Goal: Task Accomplishment & Management: Use online tool/utility

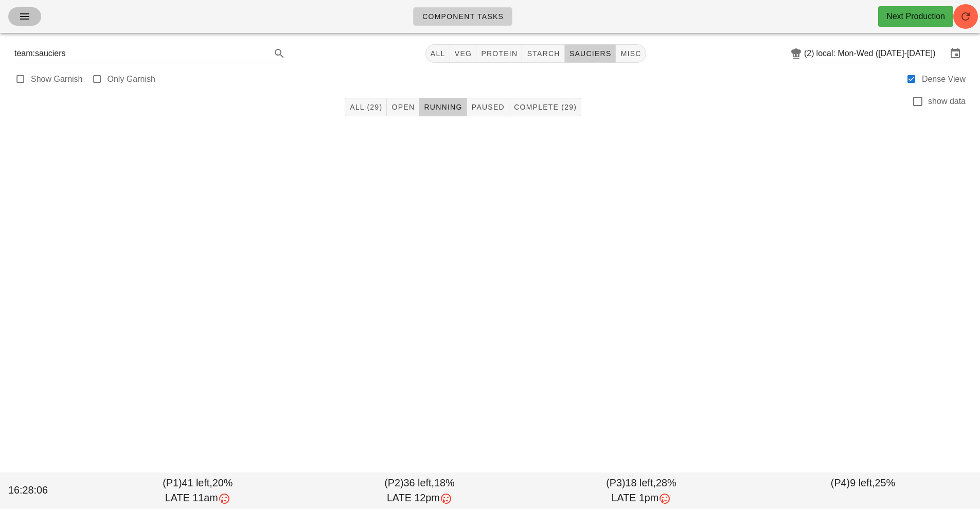
click at [17, 13] on span "button" at bounding box center [24, 16] width 16 height 12
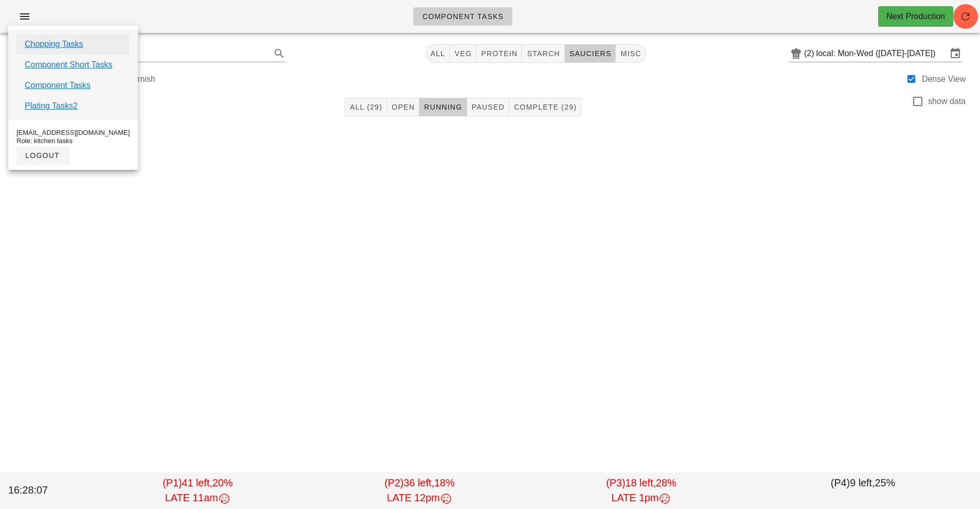
click at [74, 46] on link "Chopping Tasks" at bounding box center [54, 44] width 59 height 12
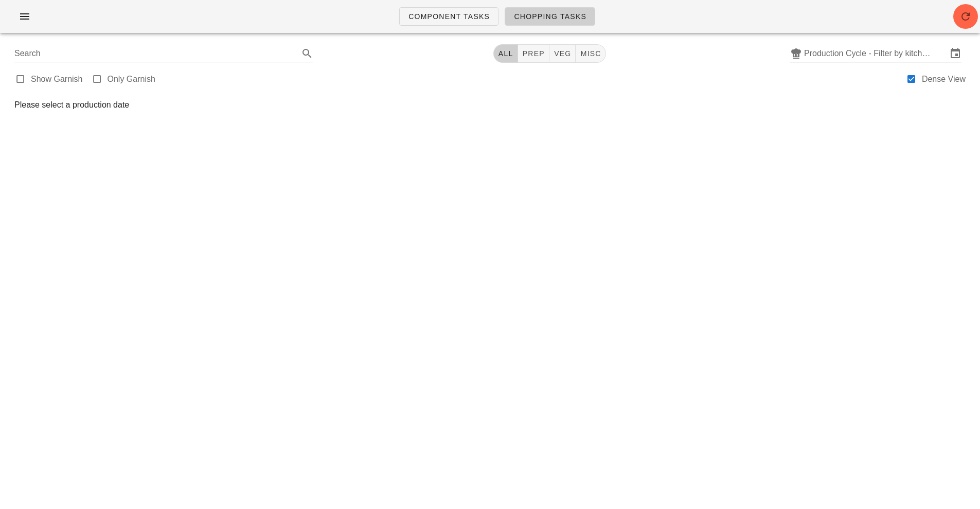
click at [887, 58] on input "Production Cycle - Filter by kitchen production schedules" at bounding box center [875, 53] width 143 height 16
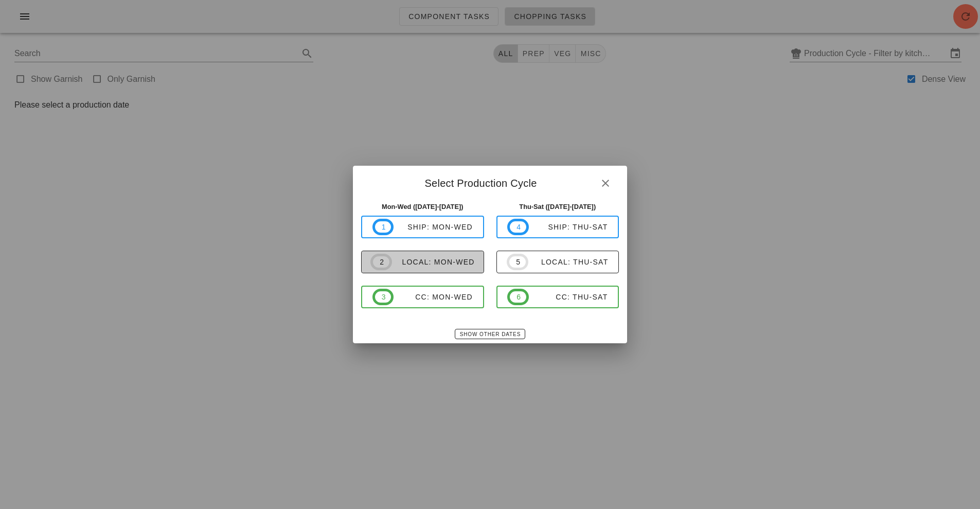
click at [434, 258] on div "local: Mon-Wed" at bounding box center [433, 262] width 83 height 8
type input "local: Mon-Wed ([DATE]-[DATE])"
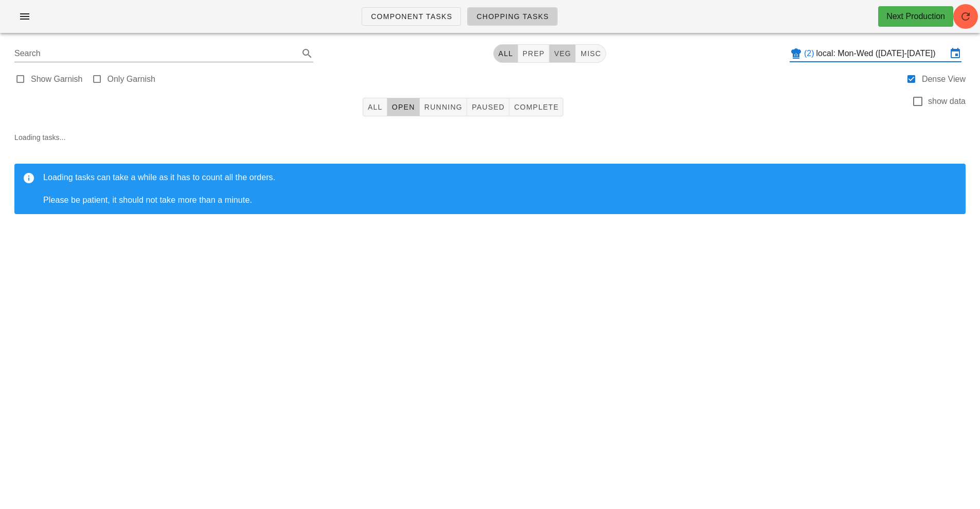
click at [567, 57] on span "veg" at bounding box center [563, 53] width 18 height 8
type input "team:veg"
click at [965, 22] on icon "button" at bounding box center [965, 16] width 12 height 12
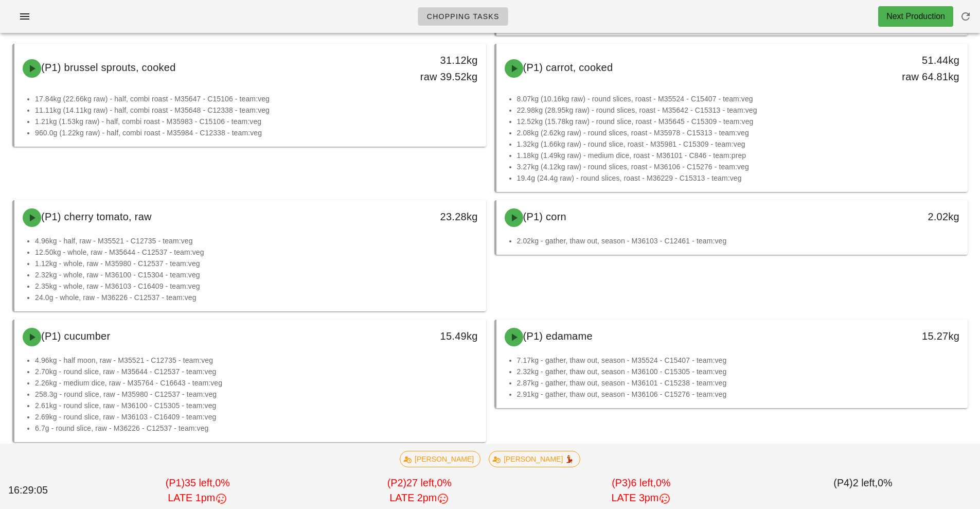
scroll to position [228, 0]
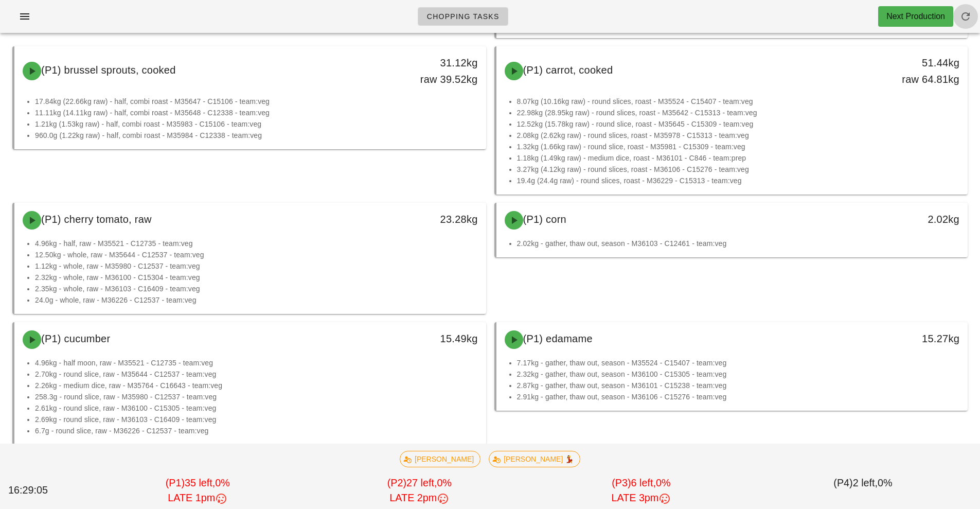
click at [965, 21] on icon "button" at bounding box center [965, 16] width 12 height 12
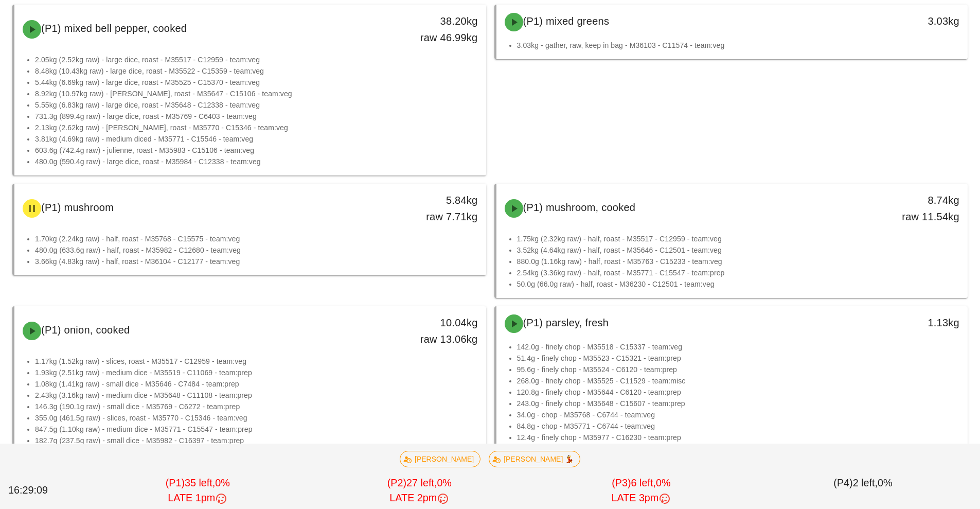
scroll to position [692, 0]
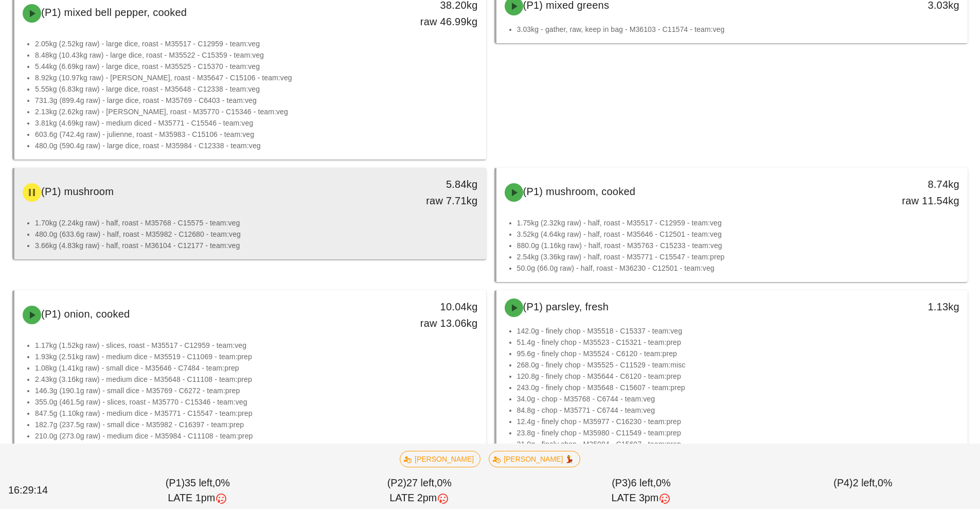
click at [361, 210] on div "(P1) mushroom 5.84kg raw 7.71kg" at bounding box center [250, 192] width 468 height 45
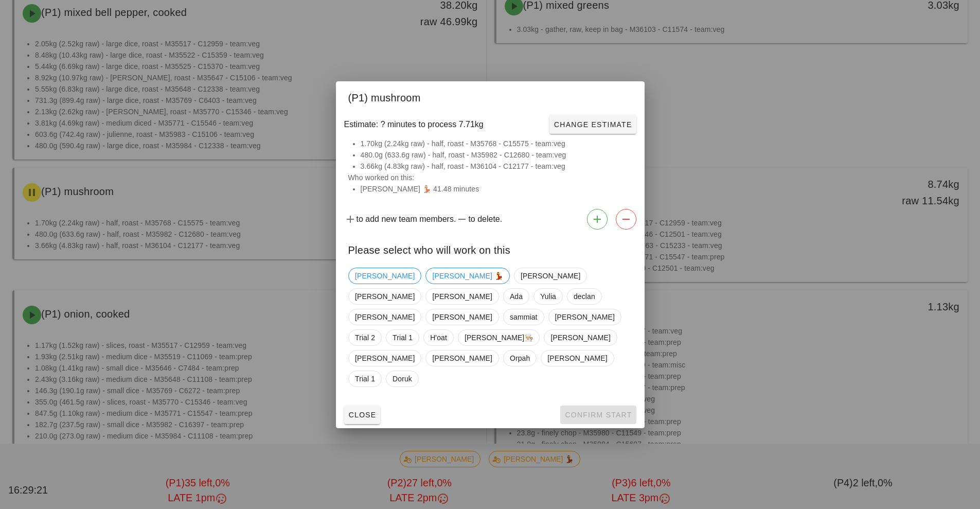
click at [859, 307] on div at bounding box center [490, 254] width 980 height 509
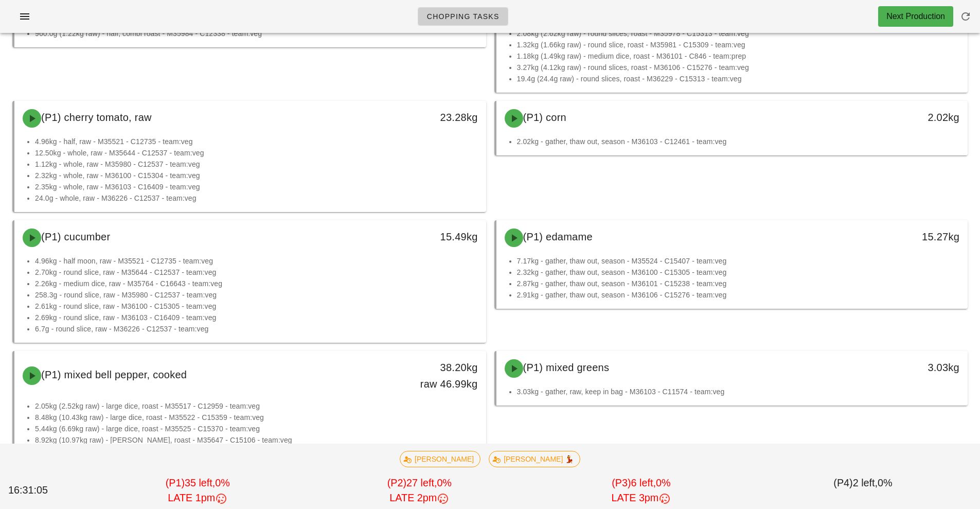
scroll to position [330, 0]
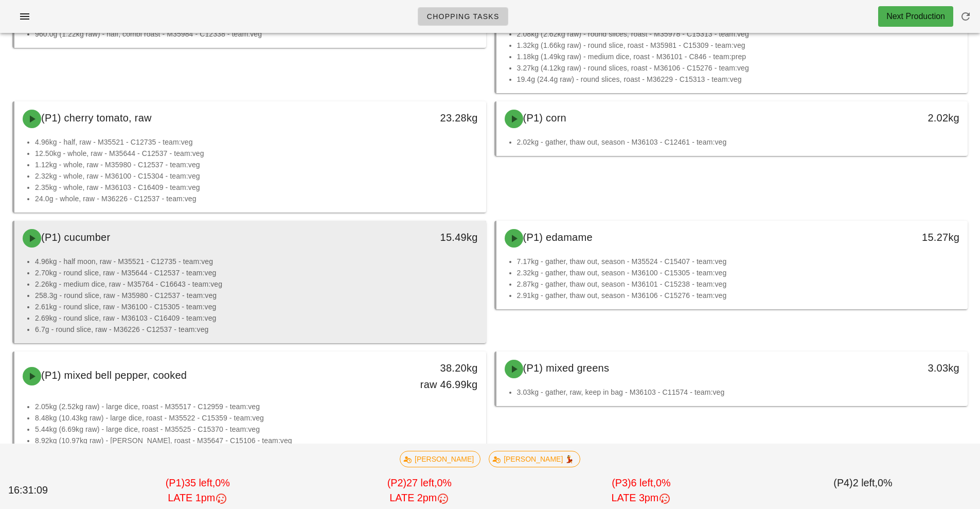
click at [370, 278] on li "2.70kg - round slice, raw - M35644 - C12537 - team:veg" at bounding box center [256, 272] width 443 height 11
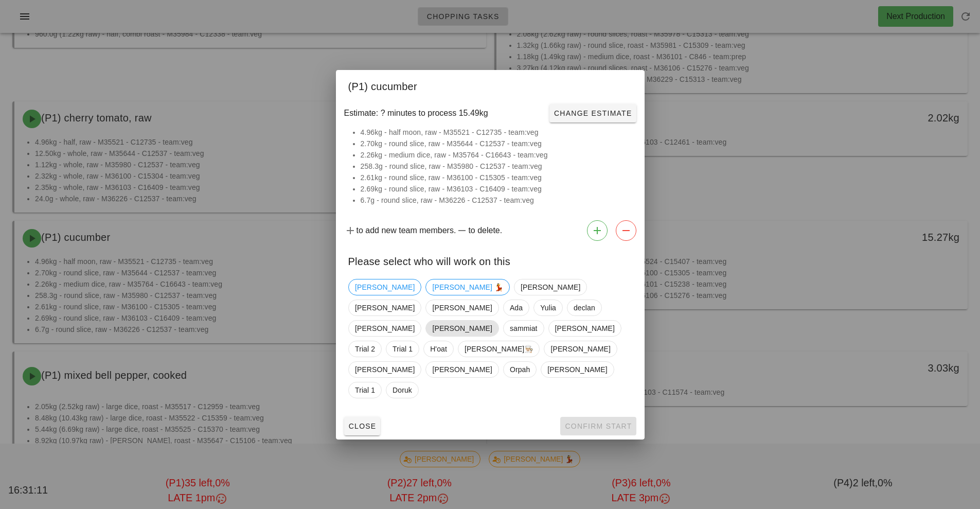
click at [435, 329] on span "[PERSON_NAME]" at bounding box center [462, 327] width 60 height 15
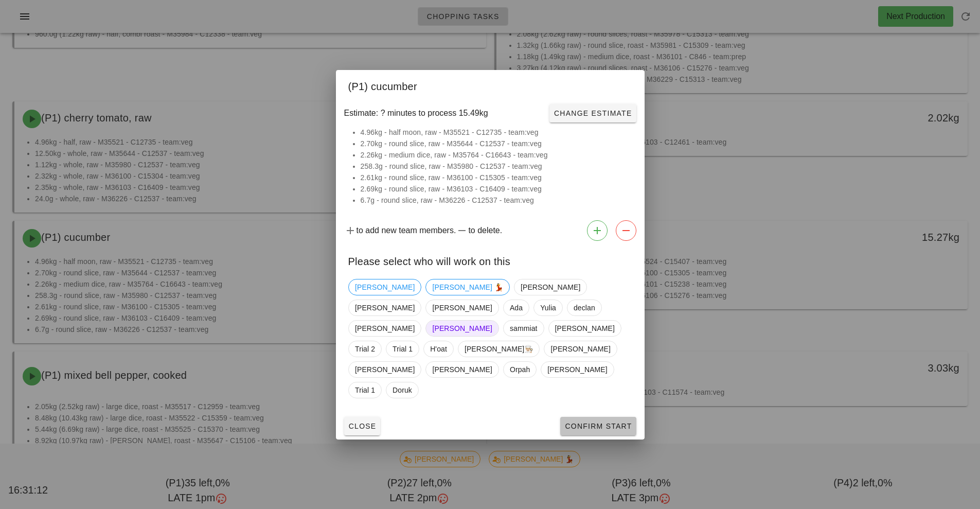
click at [615, 422] on span "Confirm Start" at bounding box center [597, 426] width 67 height 8
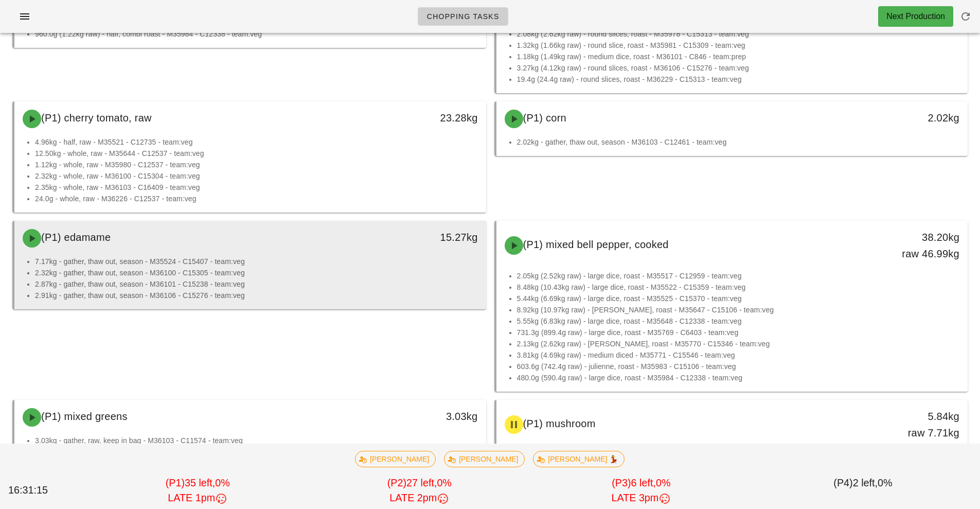
click at [397, 268] on li "2.32kg - gather, thaw out, season - M36100 - C15305 - team:veg" at bounding box center [256, 272] width 443 height 11
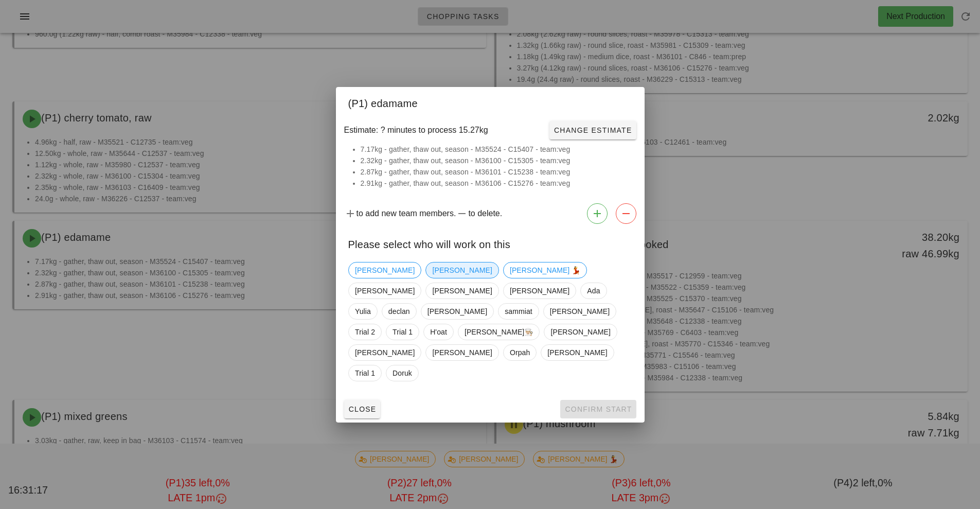
click at [432, 278] on span "[PERSON_NAME]" at bounding box center [462, 269] width 60 height 15
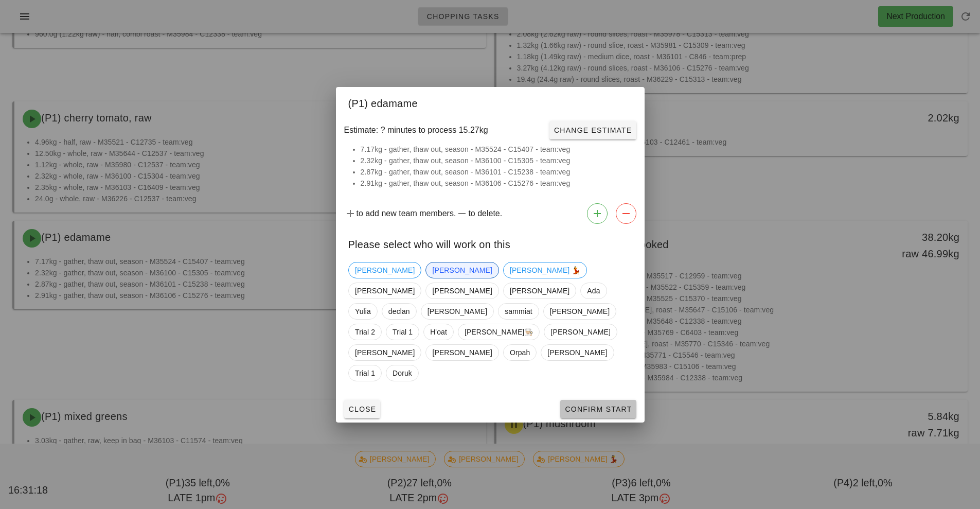
click at [600, 400] on button "Confirm Start" at bounding box center [598, 409] width 76 height 19
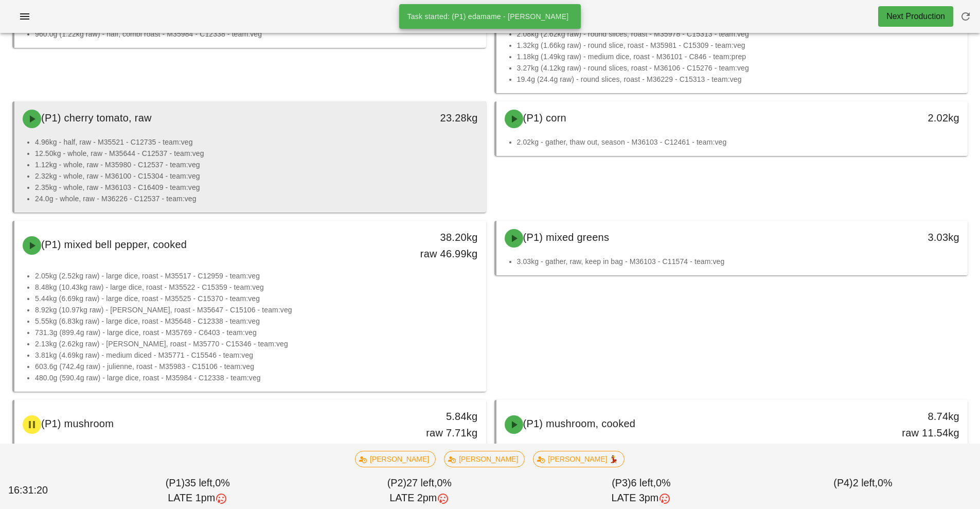
click at [330, 166] on li "1.12kg - whole, raw - M35980 - C12537 - team:veg" at bounding box center [256, 164] width 443 height 11
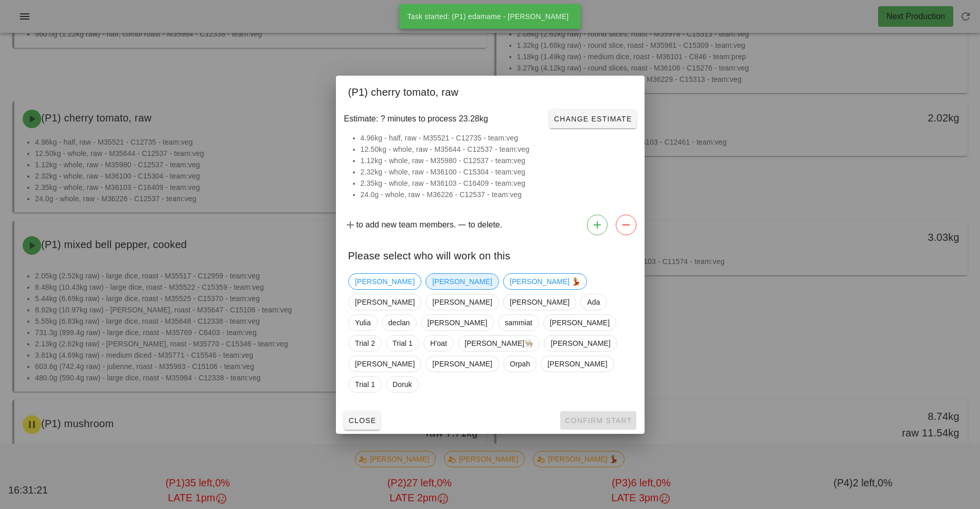
click at [432, 289] on span "[PERSON_NAME]" at bounding box center [462, 281] width 60 height 15
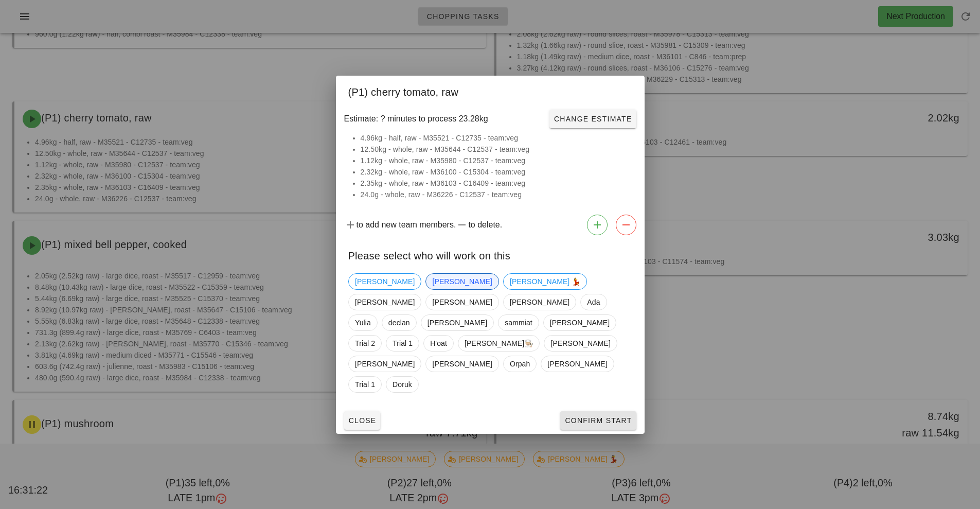
click at [617, 416] on span "Confirm Start" at bounding box center [597, 420] width 67 height 8
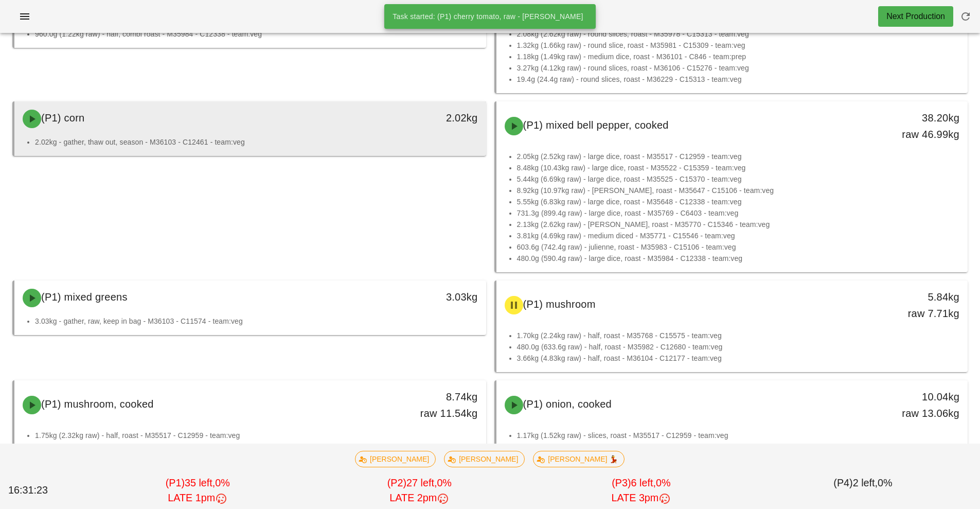
click at [358, 121] on div "(P1) corn" at bounding box center [191, 118] width 350 height 31
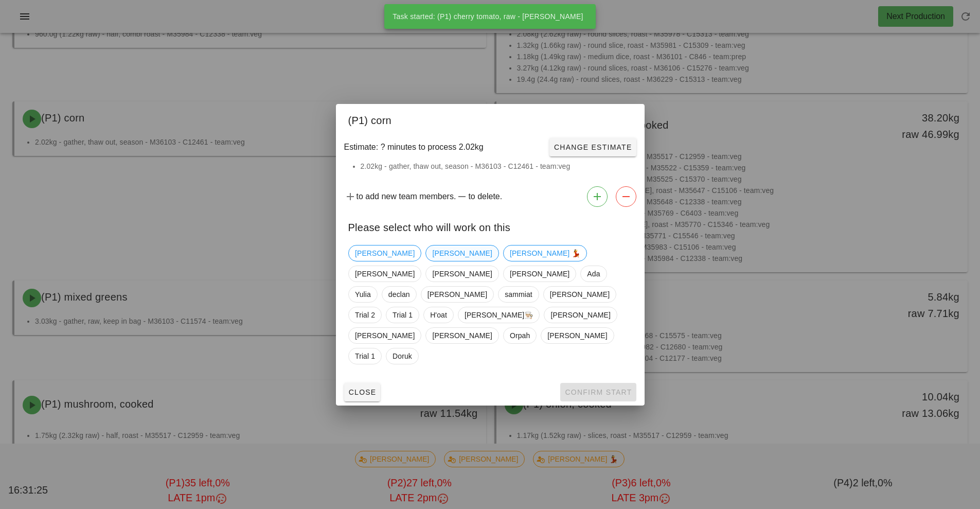
click at [432, 261] on span "[PERSON_NAME]" at bounding box center [462, 252] width 60 height 15
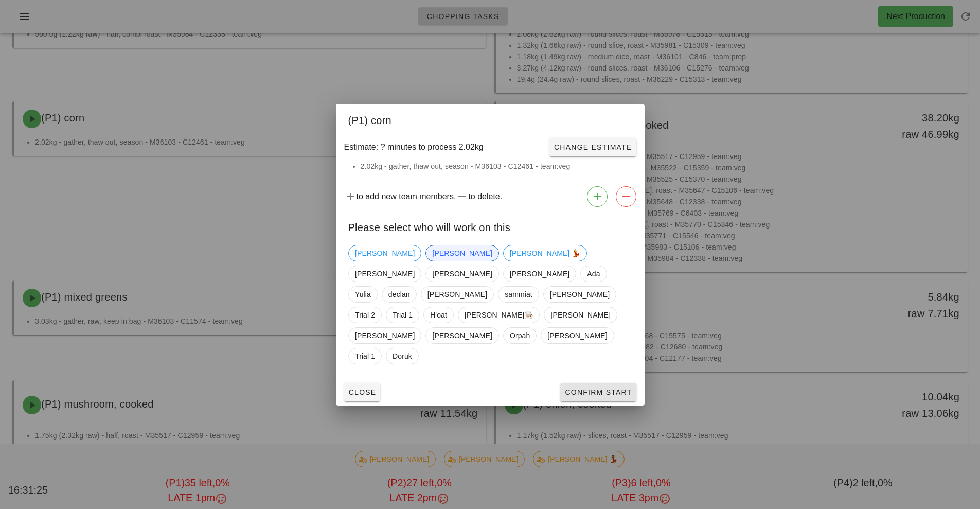
click at [615, 388] on span "Confirm Start" at bounding box center [597, 392] width 67 height 8
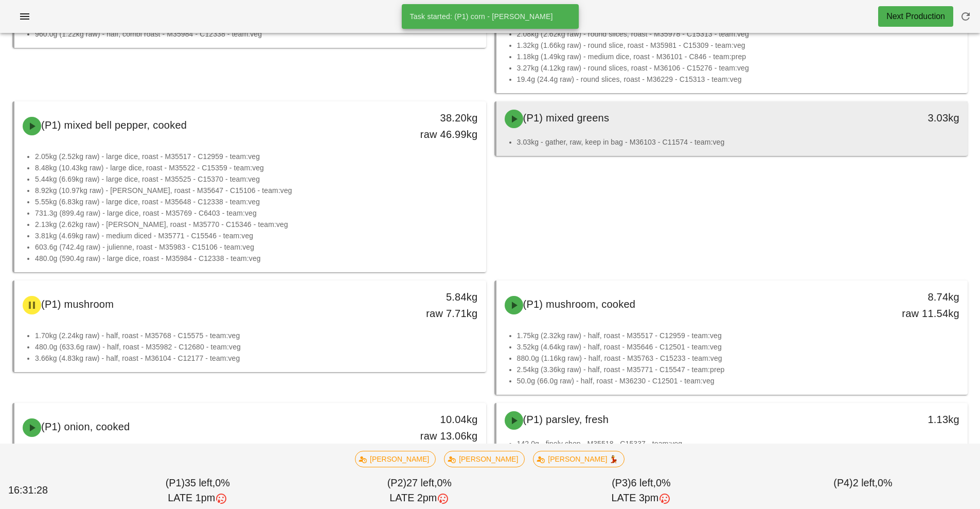
click at [669, 130] on div "(P1) mixed greens" at bounding box center [673, 118] width 350 height 31
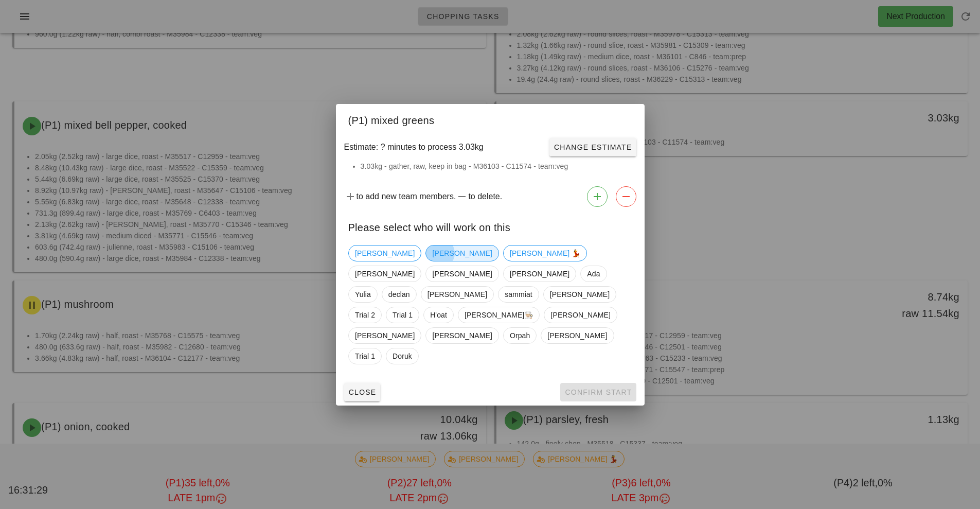
click at [432, 261] on span "[PERSON_NAME]" at bounding box center [462, 252] width 60 height 15
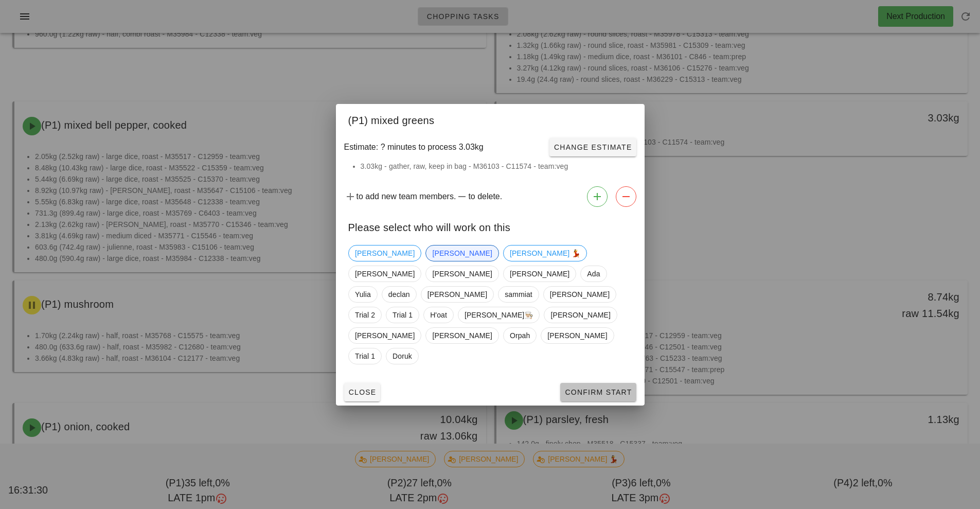
click at [611, 388] on span "Confirm Start" at bounding box center [597, 392] width 67 height 8
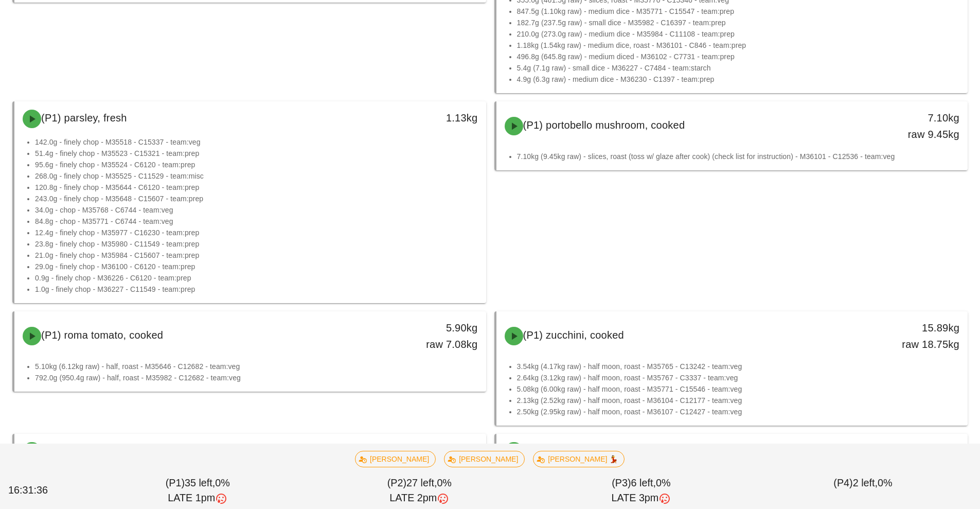
scroll to position [732, 0]
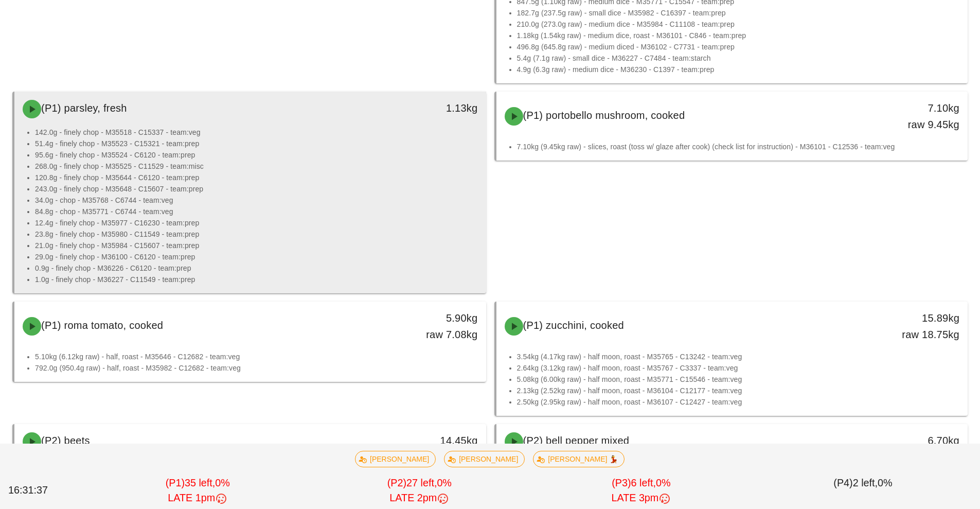
click at [344, 214] on li "84.8g - chop - M35771 - C6744 - team:veg" at bounding box center [256, 211] width 443 height 11
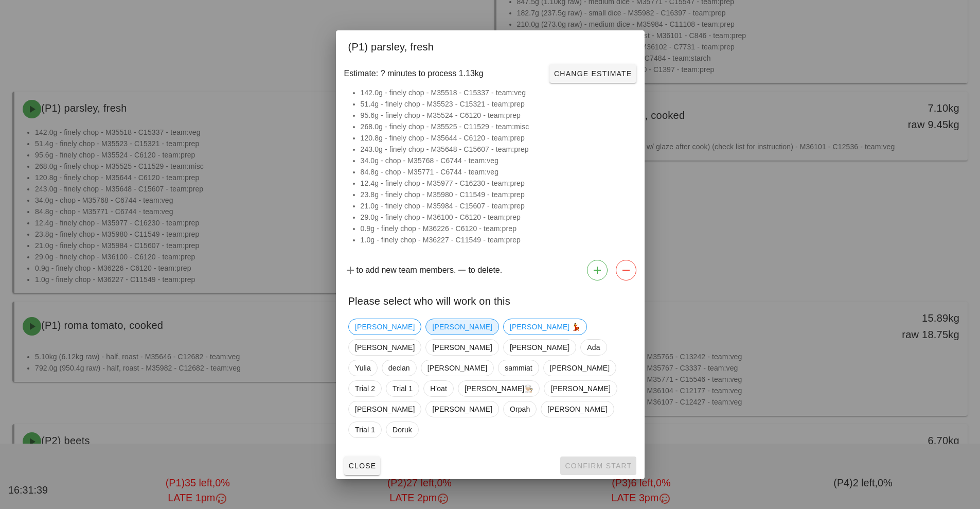
click at [432, 334] on span "[PERSON_NAME]" at bounding box center [462, 326] width 60 height 15
click at [596, 461] on span "Confirm Start" at bounding box center [597, 465] width 67 height 8
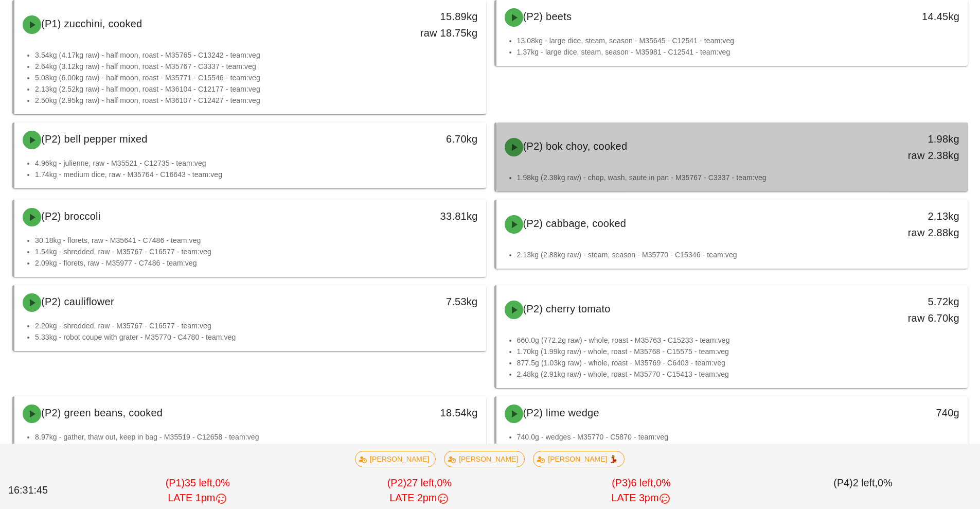
scroll to position [912, 0]
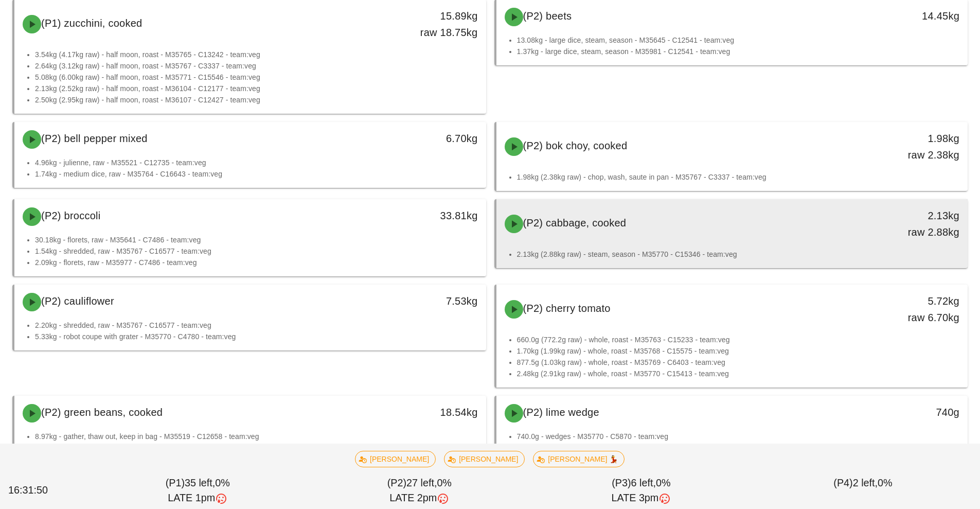
click at [638, 220] on div "(P2) cabbage, cooked" at bounding box center [673, 223] width 350 height 31
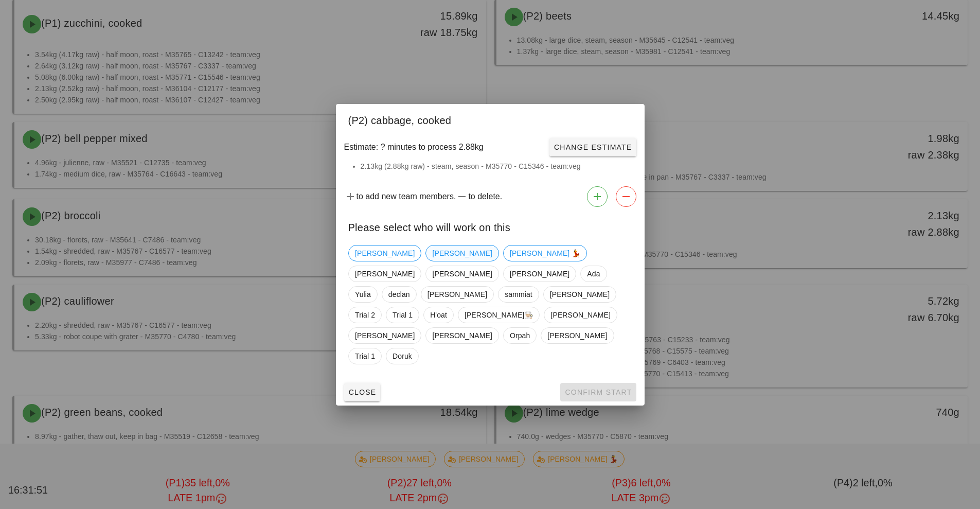
click at [432, 261] on span "[PERSON_NAME]" at bounding box center [462, 252] width 60 height 15
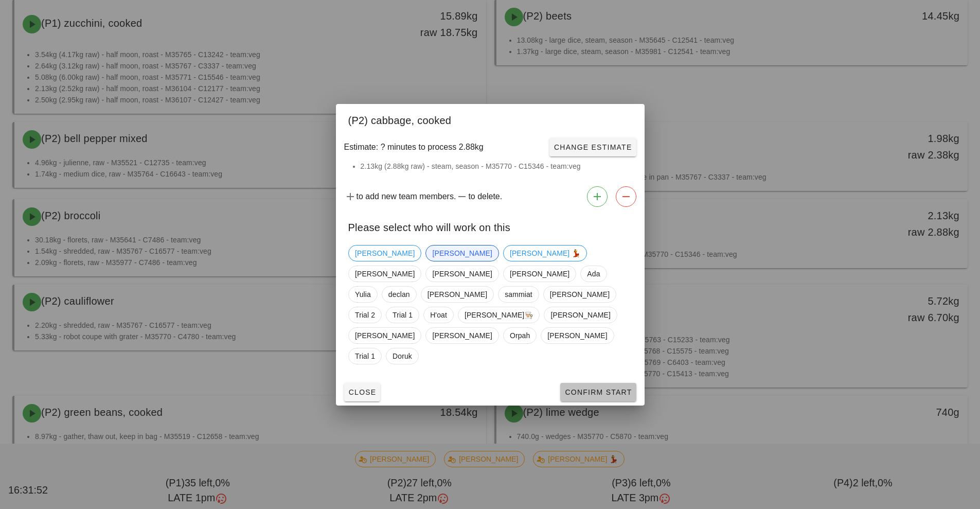
click at [611, 388] on span "Confirm Start" at bounding box center [597, 392] width 67 height 8
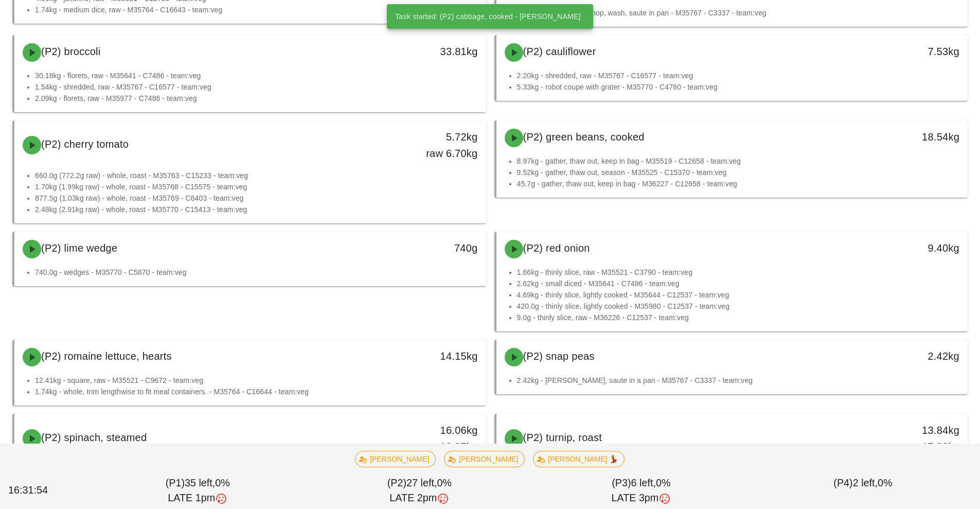
scroll to position [1078, 0]
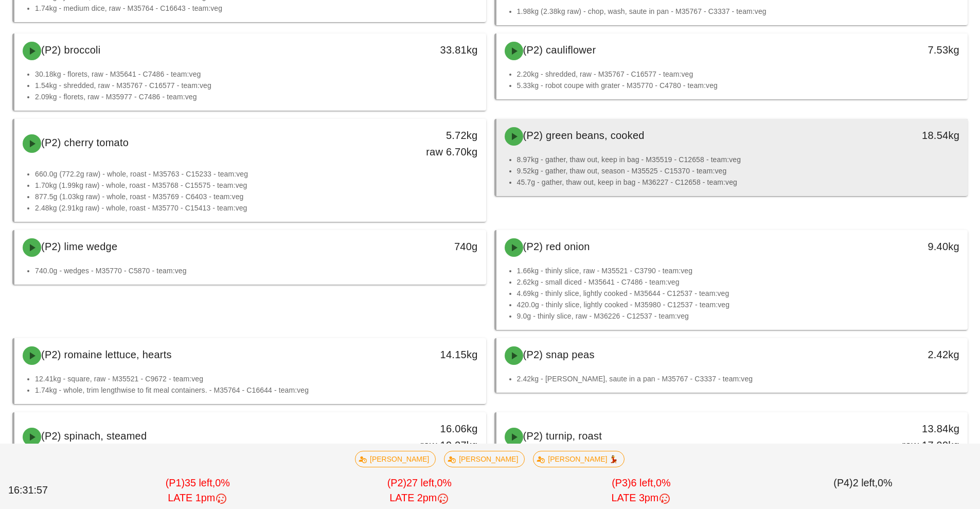
click at [719, 144] on div "(P2) green beans, cooked" at bounding box center [673, 136] width 350 height 31
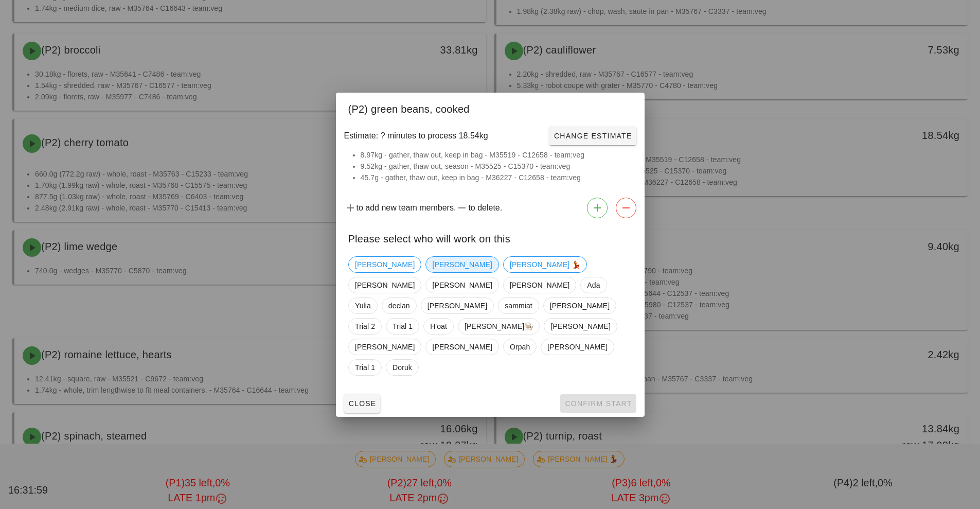
click at [432, 272] on span "[PERSON_NAME]" at bounding box center [462, 264] width 60 height 15
click at [605, 399] on span "Confirm Start" at bounding box center [597, 403] width 67 height 8
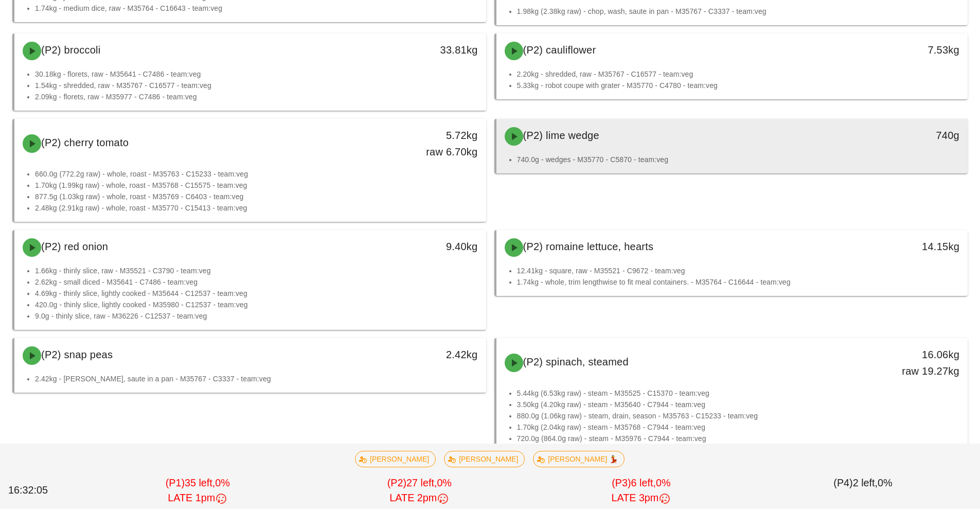
click at [675, 150] on div "(P2) lime wedge" at bounding box center [673, 136] width 350 height 31
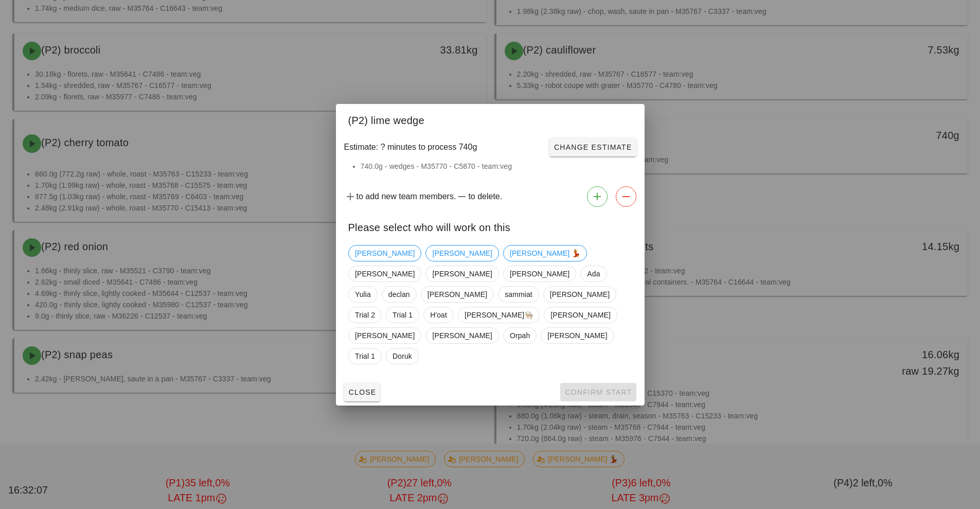
click at [803, 338] on div at bounding box center [490, 254] width 980 height 509
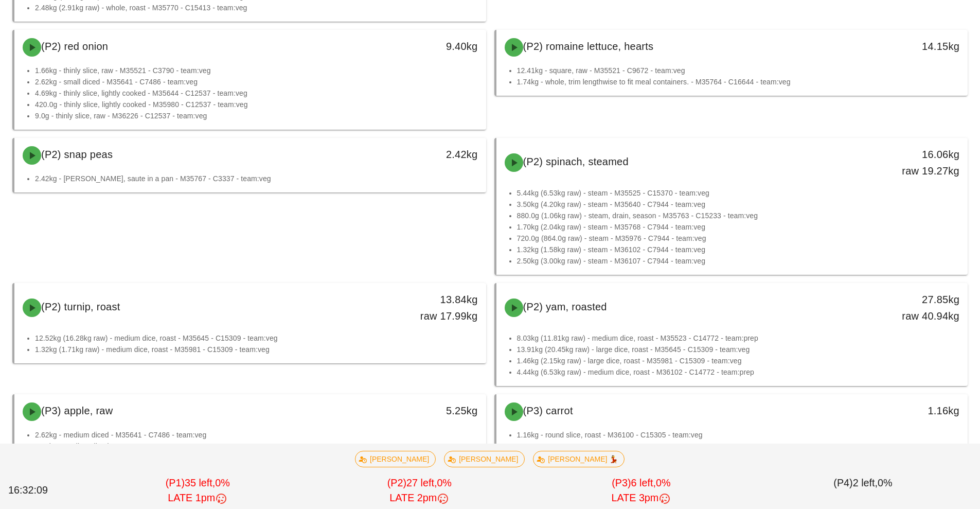
scroll to position [1281, 0]
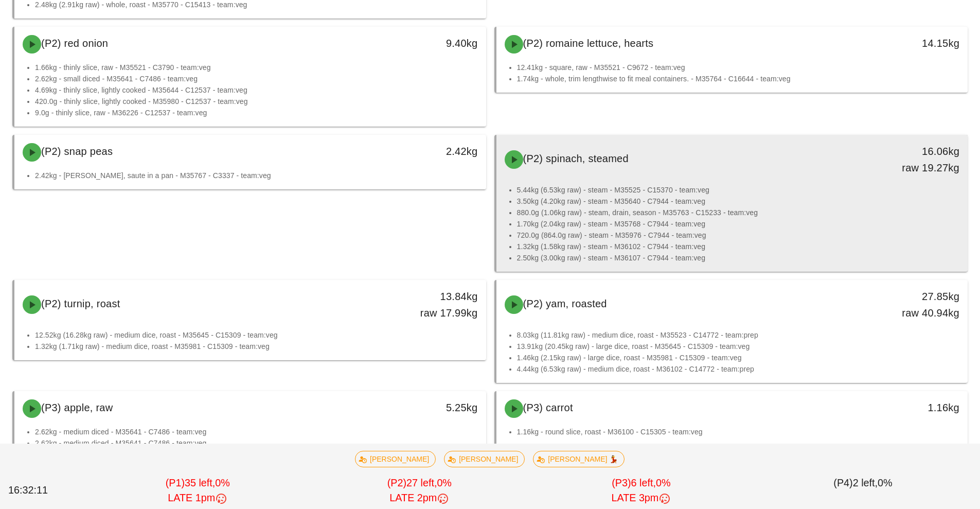
click at [667, 207] on li "880.0g (1.06kg raw) - steam, drain, season - M35763 - C15233 - team:veg" at bounding box center [738, 212] width 443 height 11
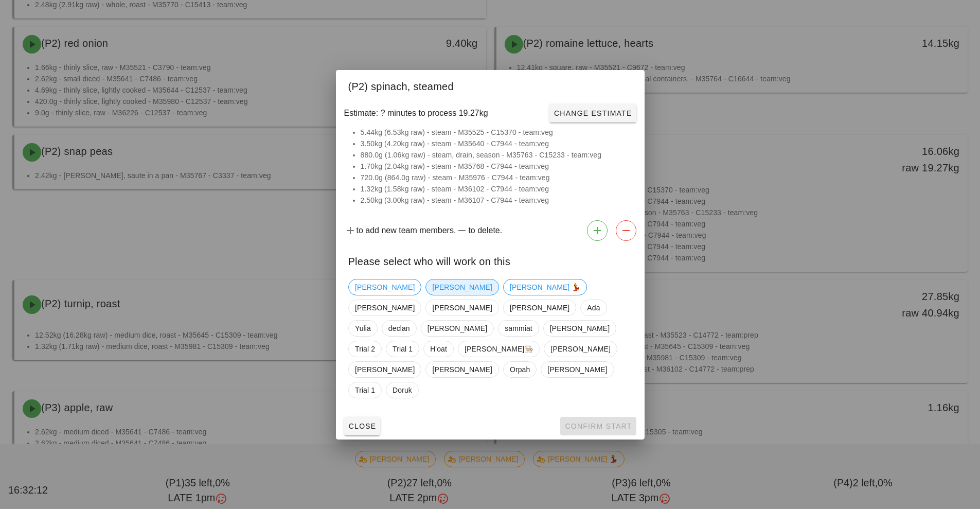
click at [432, 295] on span "[PERSON_NAME]" at bounding box center [462, 286] width 60 height 15
click at [608, 422] on span "Confirm Start" at bounding box center [597, 426] width 67 height 8
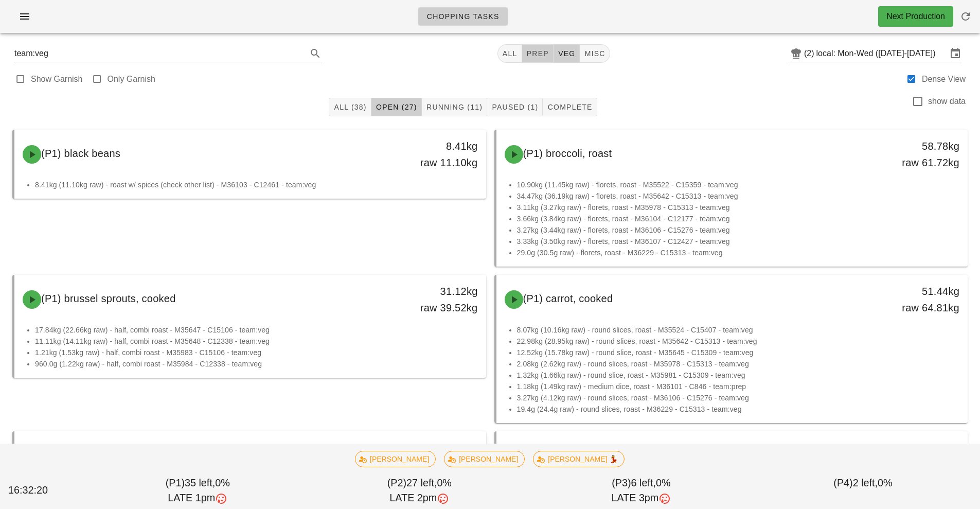
click at [535, 52] on span "prep" at bounding box center [537, 53] width 23 height 8
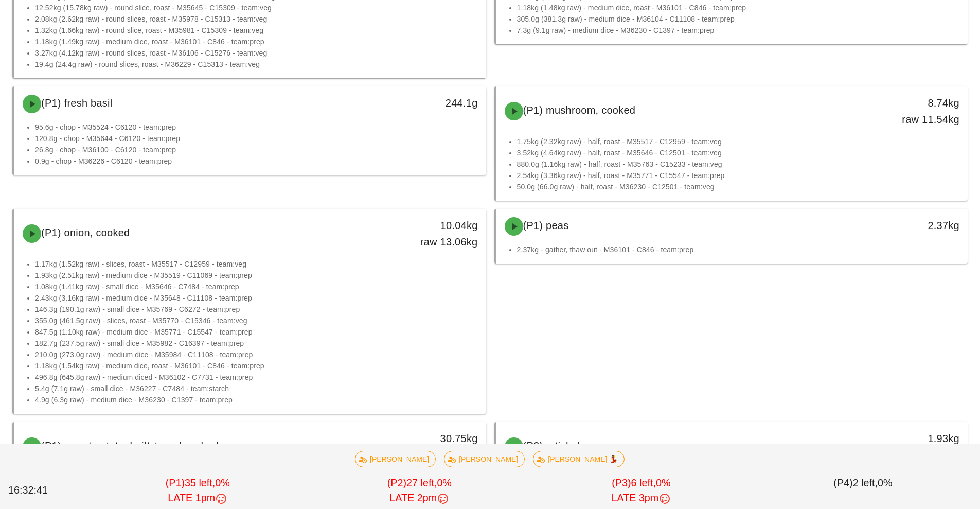
scroll to position [290, 0]
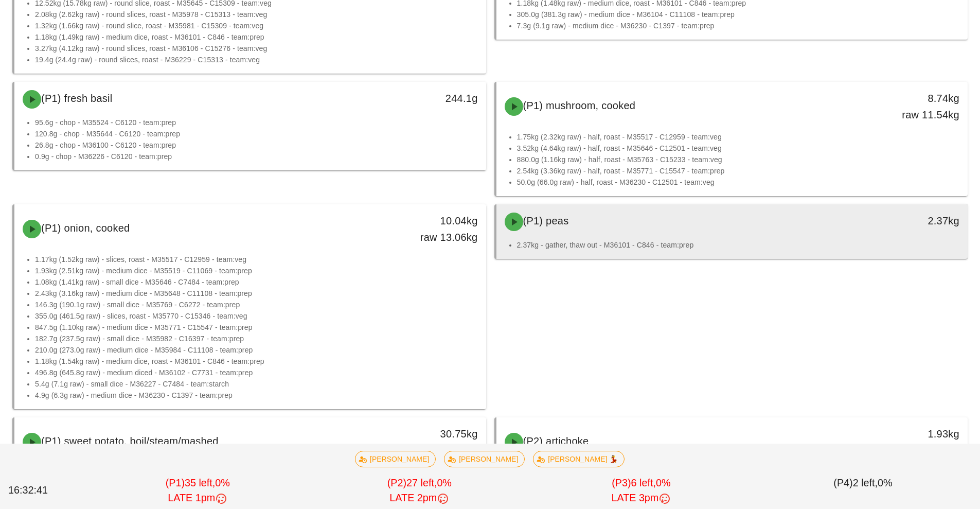
click at [715, 238] on div "(P1) peas 2.37kg" at bounding box center [732, 221] width 472 height 35
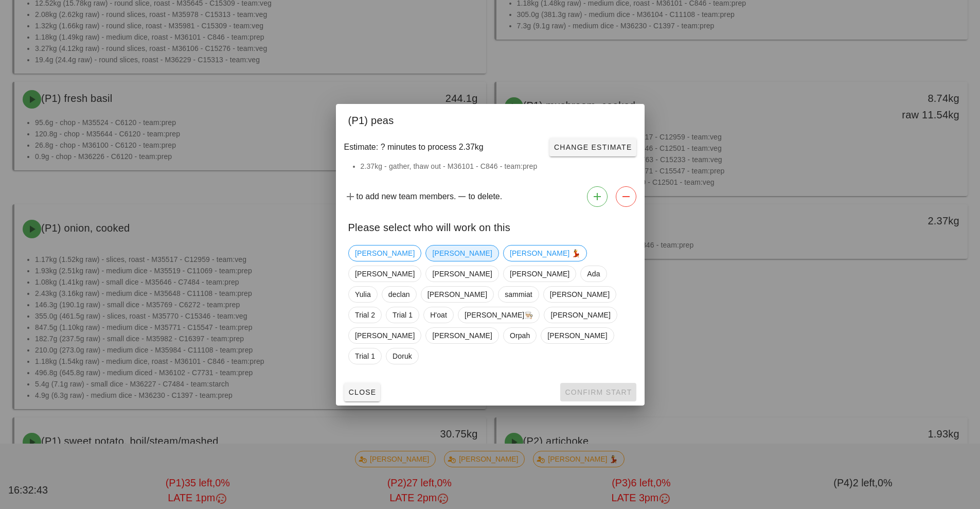
click at [432, 261] on span "[PERSON_NAME]" at bounding box center [462, 252] width 60 height 15
click at [610, 388] on span "Confirm Start" at bounding box center [597, 392] width 67 height 8
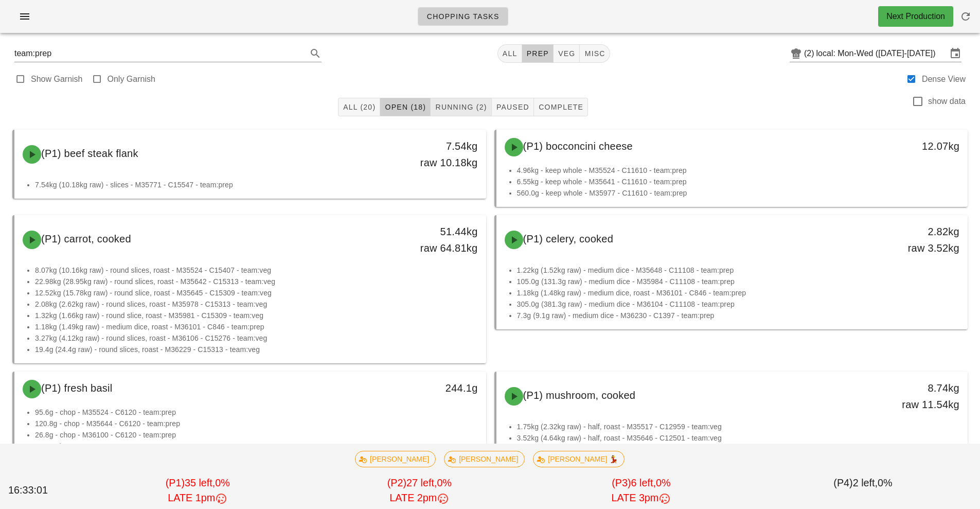
click at [453, 115] on button "Running (2)" at bounding box center [461, 107] width 61 height 19
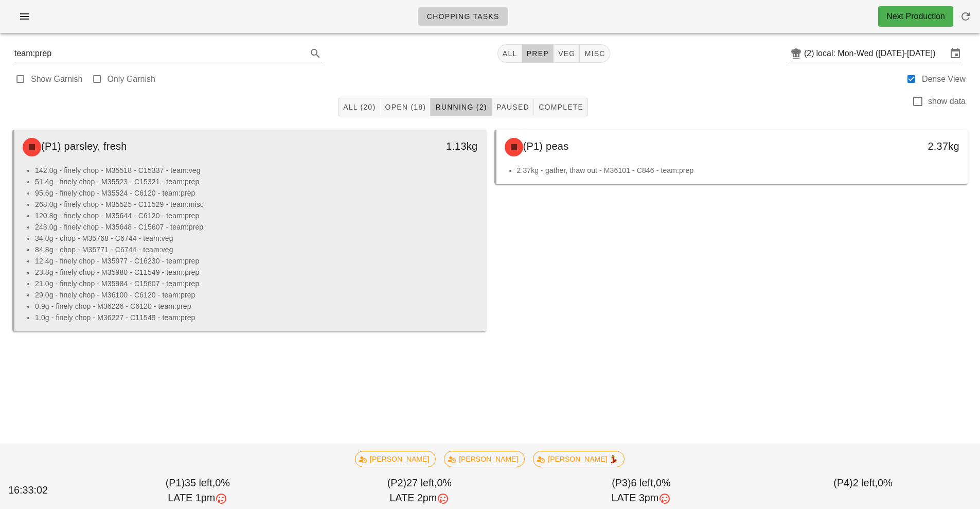
click at [360, 246] on li "84.8g - chop - M35771 - C6744 - team:veg" at bounding box center [256, 249] width 443 height 11
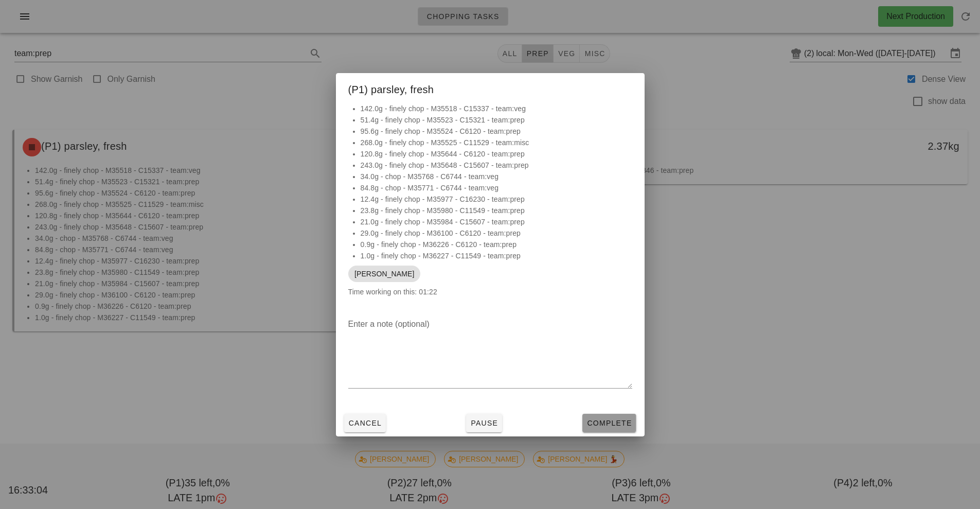
click at [613, 421] on span "Complete" at bounding box center [608, 423] width 45 height 8
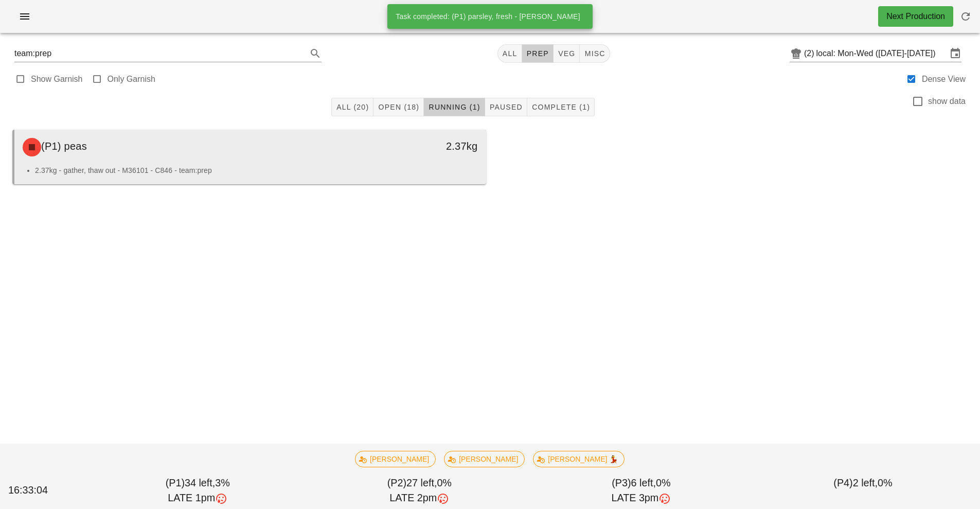
click at [391, 155] on div "2.37kg" at bounding box center [425, 147] width 117 height 31
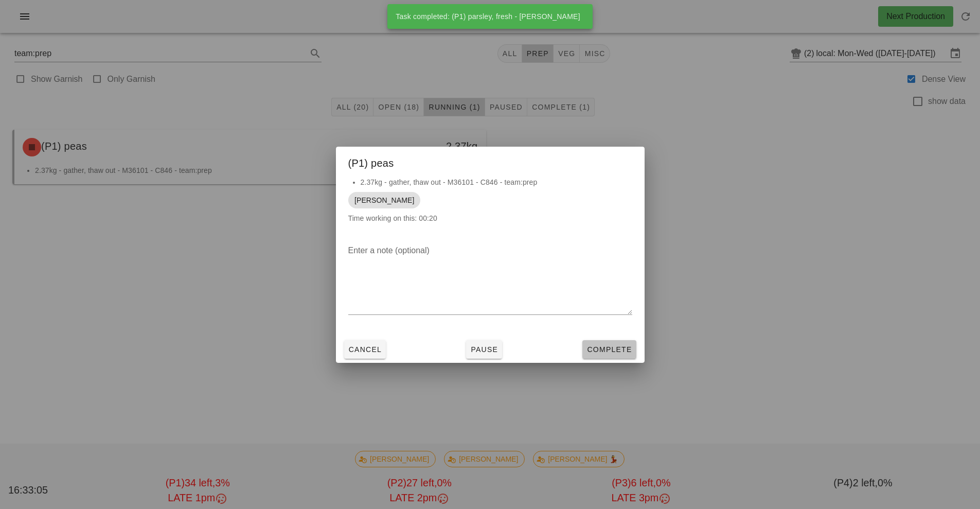
click at [619, 356] on button "Complete" at bounding box center [609, 349] width 54 height 19
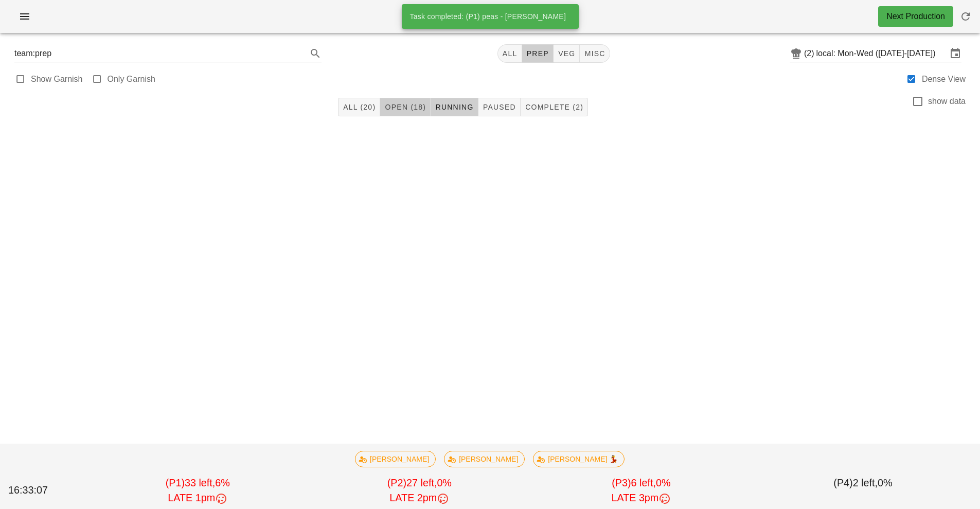
click at [395, 104] on span "Open (18)" at bounding box center [405, 107] width 42 height 8
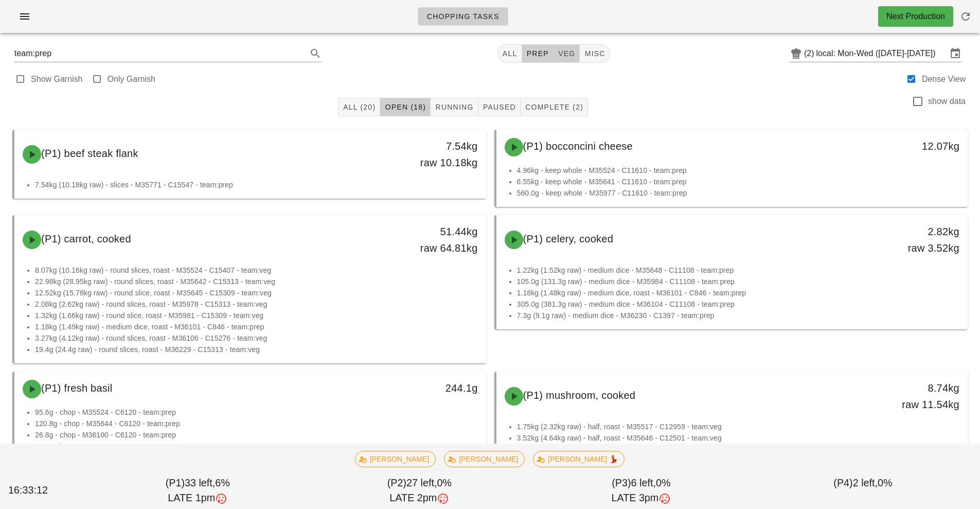
click at [571, 52] on span "veg" at bounding box center [567, 53] width 18 height 8
type input "team:veg"
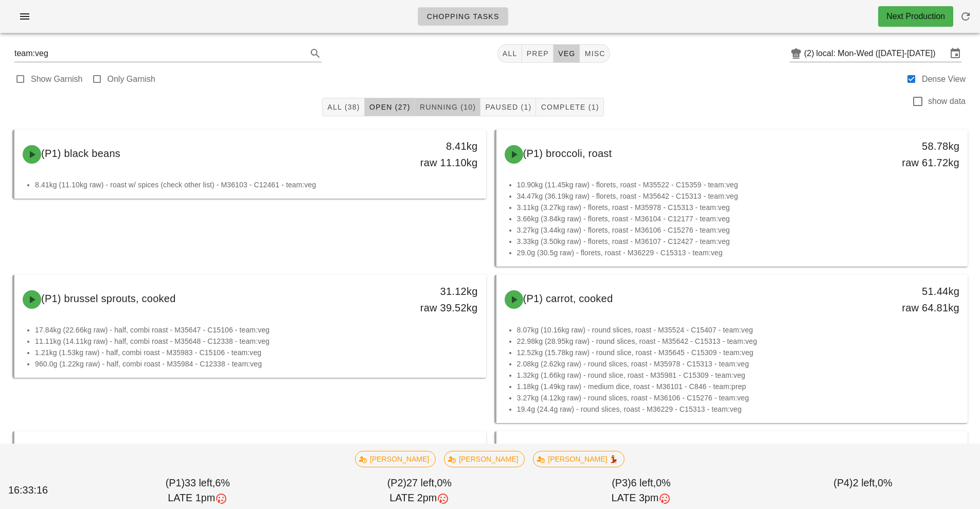
click at [451, 105] on span "Running (10)" at bounding box center [447, 107] width 57 height 8
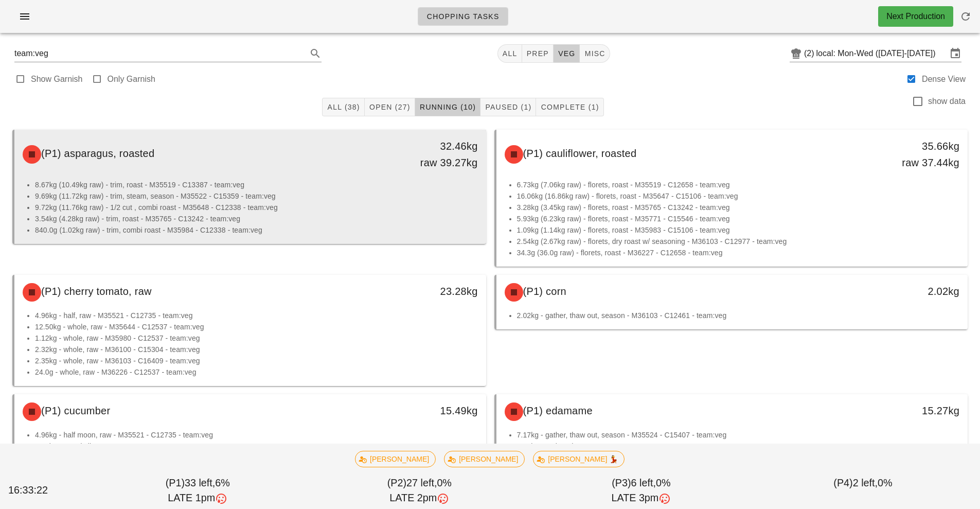
click at [366, 190] on li "9.69kg (11.72kg raw) - trim, steam, season - M35522 - C15359 - team:veg" at bounding box center [256, 195] width 443 height 11
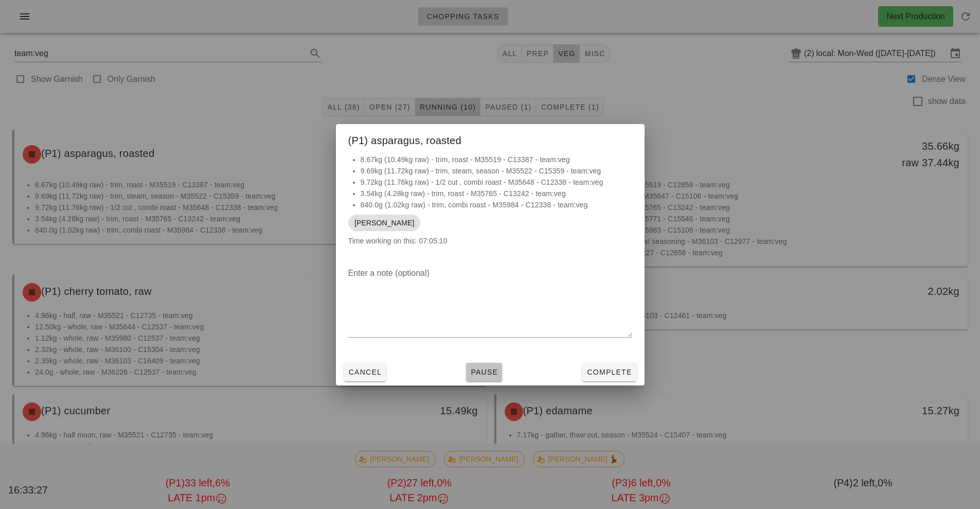
click at [486, 375] on span "Pause" at bounding box center [484, 372] width 28 height 8
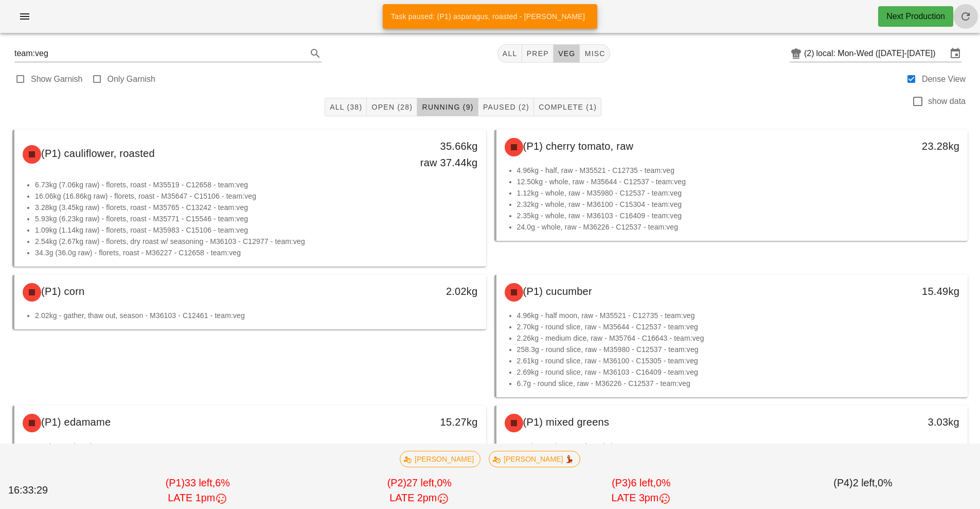
click at [963, 16] on icon "button" at bounding box center [965, 16] width 12 height 12
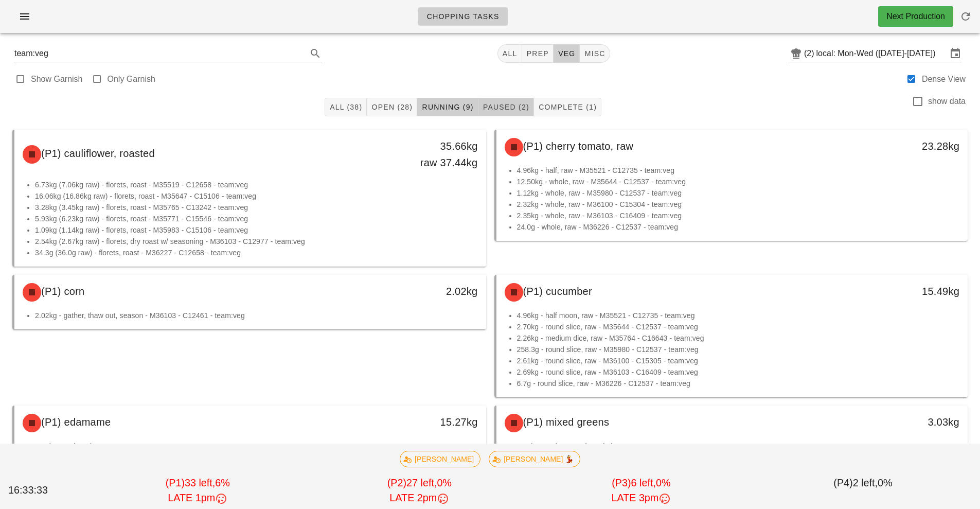
click at [507, 109] on span "Paused (2)" at bounding box center [506, 107] width 47 height 8
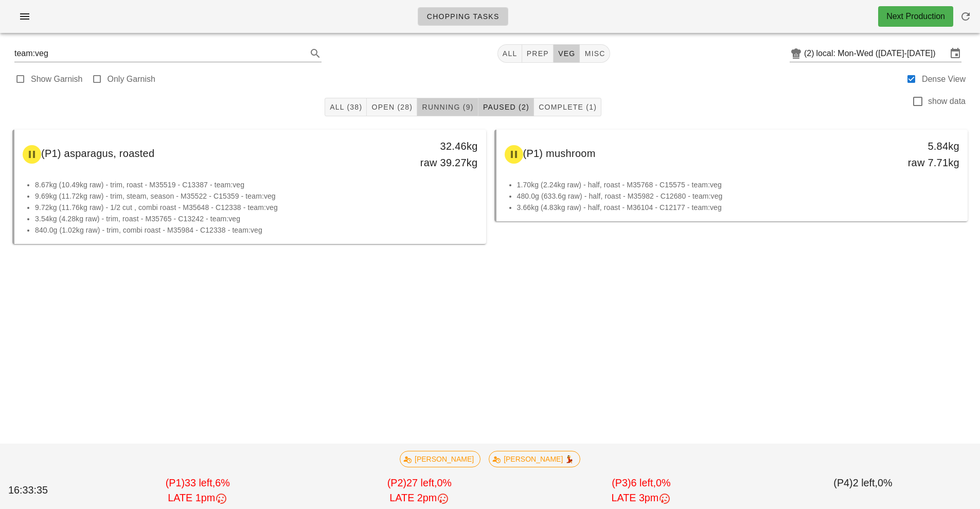
click at [447, 104] on span "Running (9)" at bounding box center [447, 107] width 52 height 8
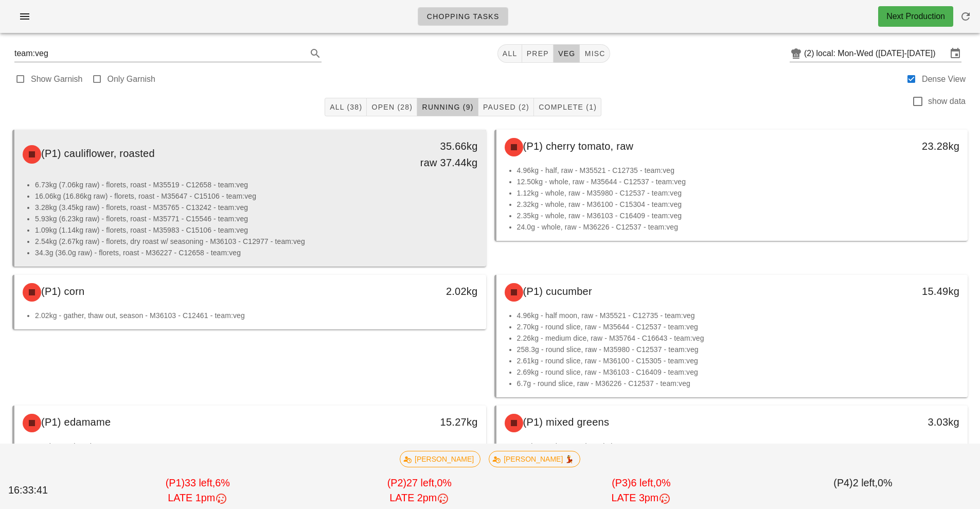
click at [408, 206] on li "3.28kg (3.45kg raw) - florets, roast - M35765 - C13242 - team:veg" at bounding box center [256, 207] width 443 height 11
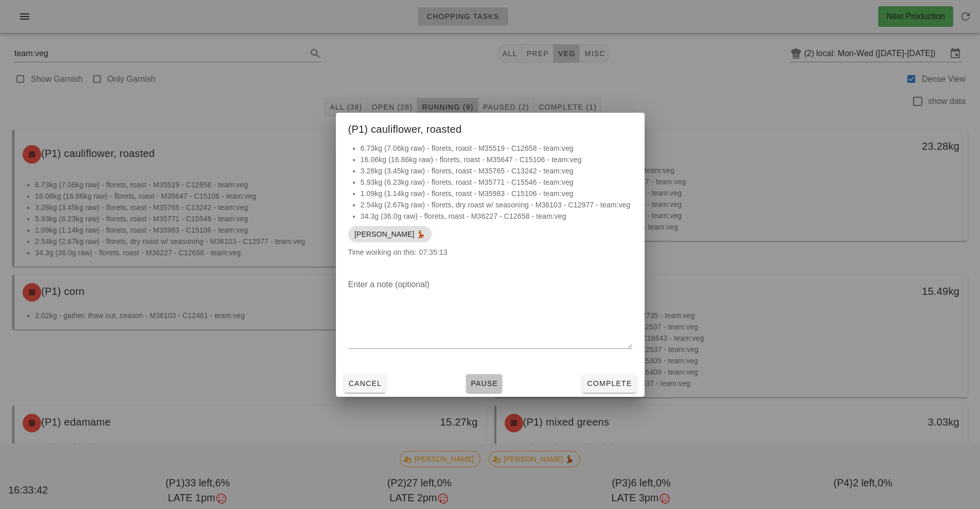
click at [484, 382] on span "Pause" at bounding box center [484, 383] width 28 height 8
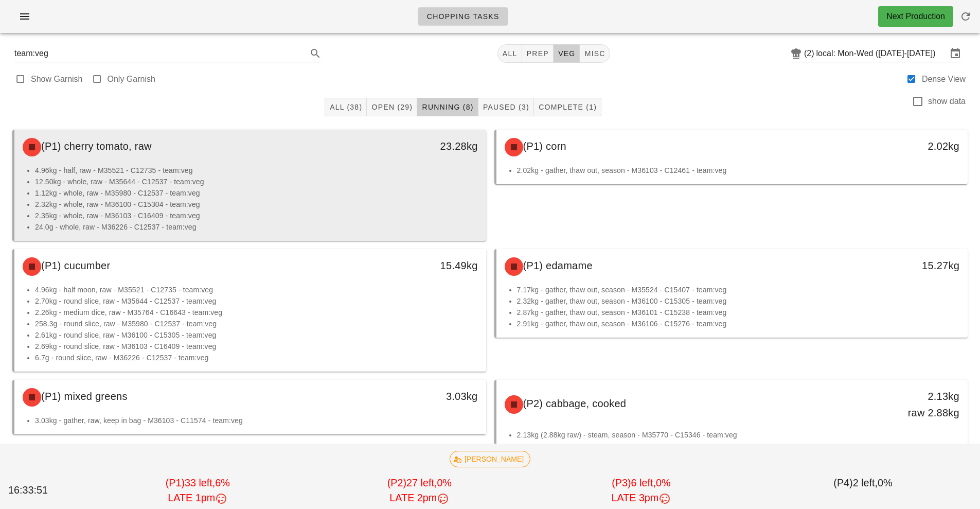
click at [334, 195] on li "1.12kg - whole, raw - M35980 - C12537 - team:veg" at bounding box center [256, 192] width 443 height 11
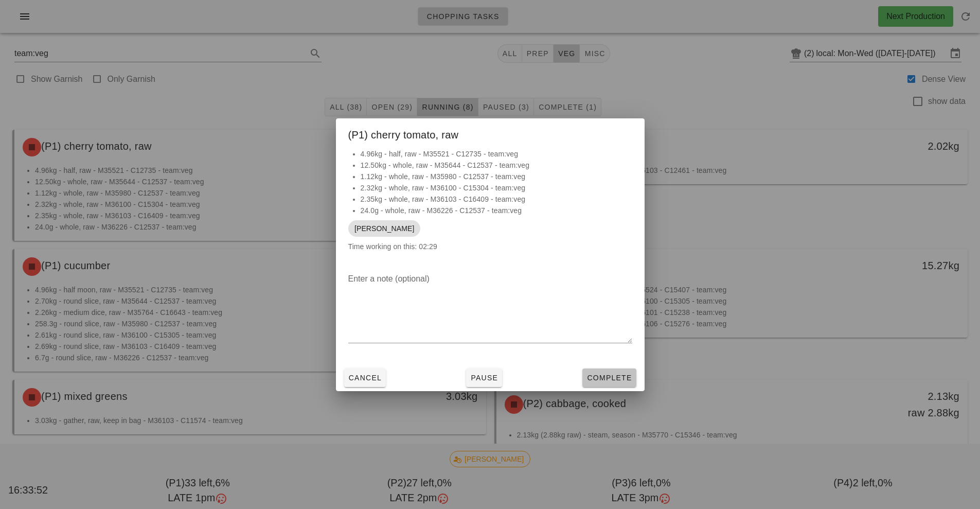
click at [600, 379] on span "Complete" at bounding box center [608, 377] width 45 height 8
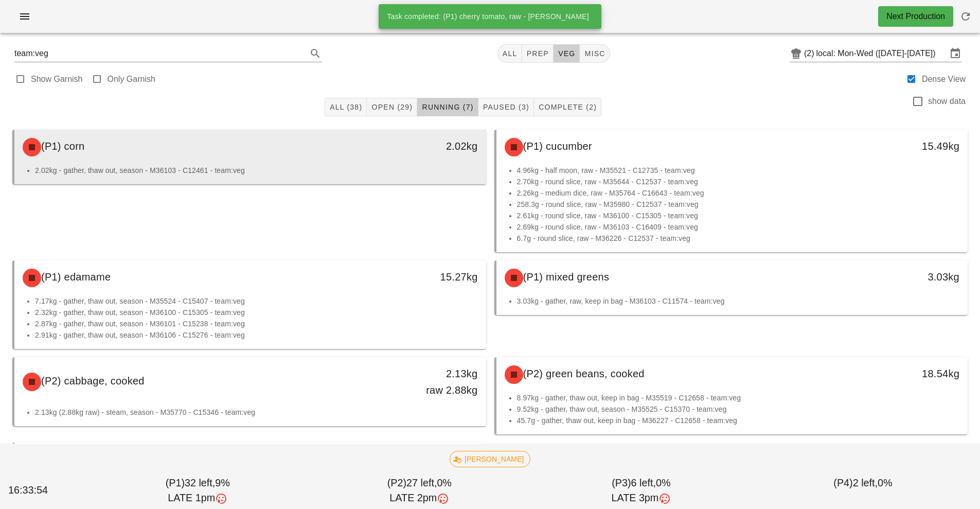
click at [383, 164] on div "(P1) corn 2.02kg" at bounding box center [250, 147] width 472 height 35
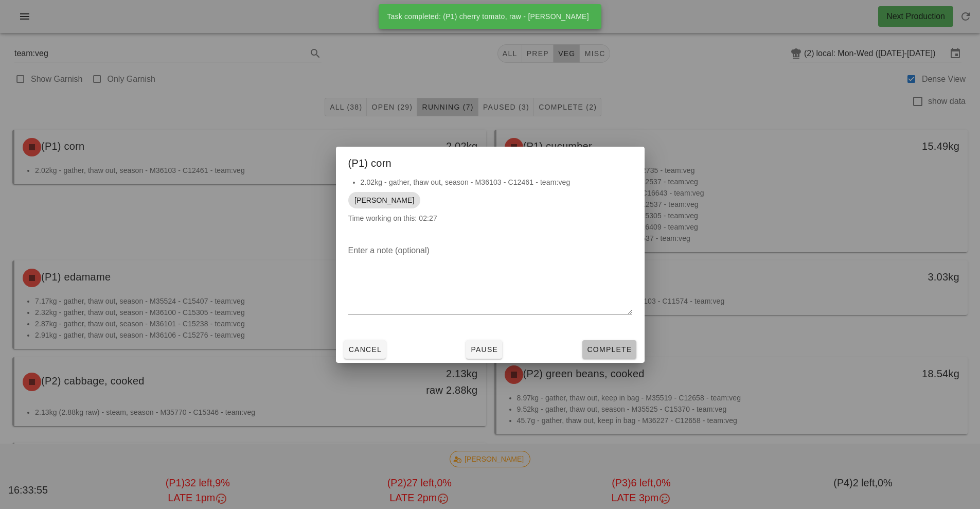
click at [621, 349] on span "Complete" at bounding box center [608, 349] width 45 height 8
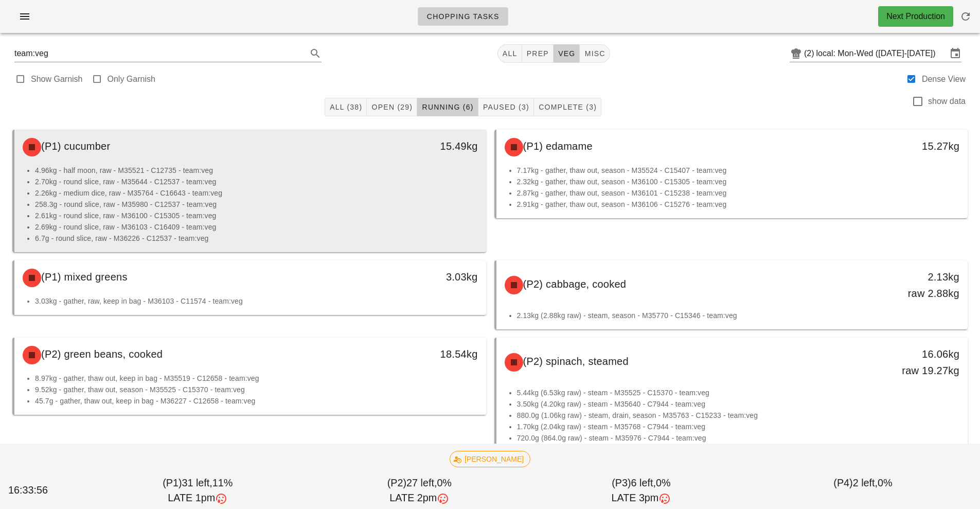
click at [429, 205] on li "258.3g - round slice, raw - M35980 - C12537 - team:veg" at bounding box center [256, 204] width 443 height 11
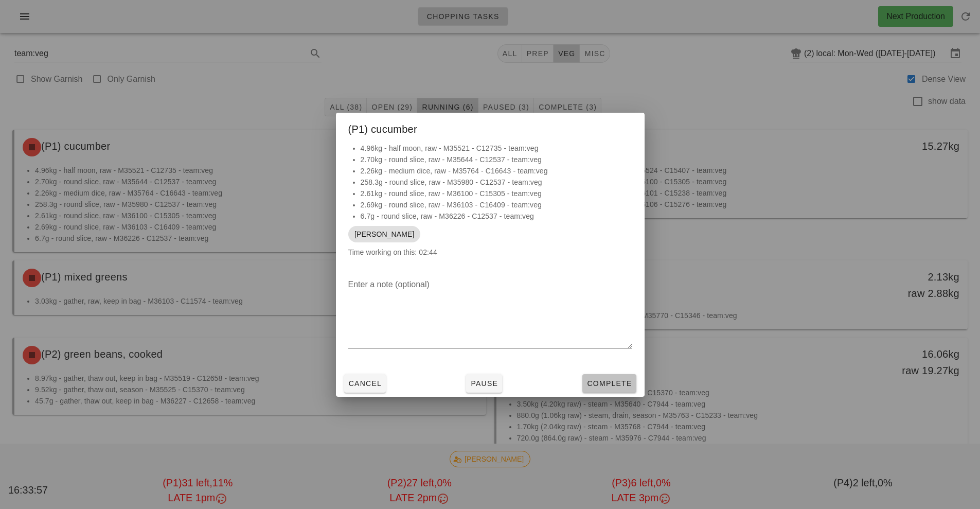
click at [617, 385] on span "Complete" at bounding box center [608, 383] width 45 height 8
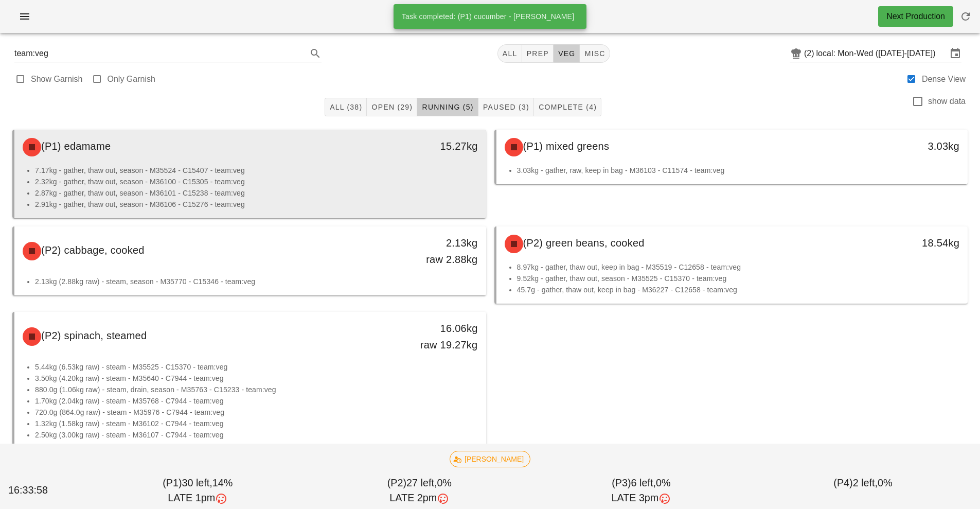
click at [372, 181] on li "2.32kg - gather, thaw out, season - M36100 - C15305 - team:veg" at bounding box center [256, 181] width 443 height 11
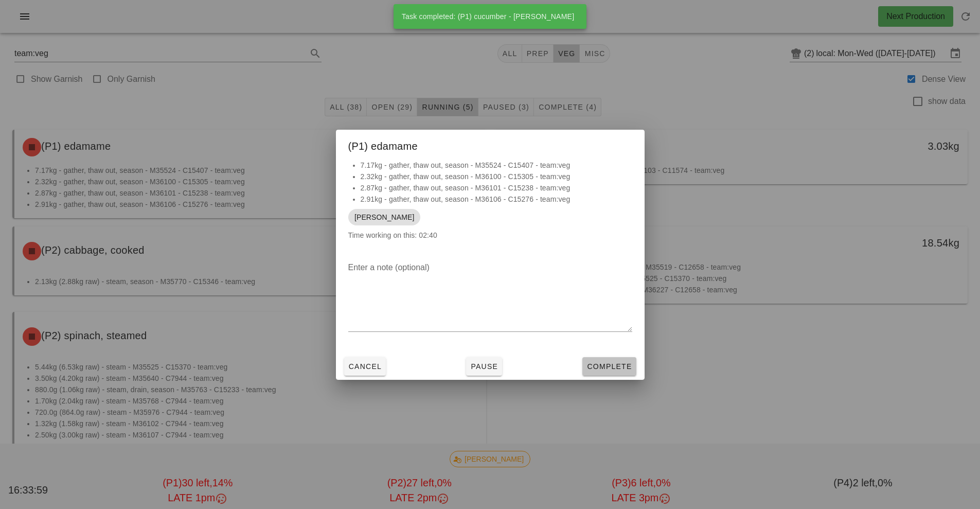
click at [605, 365] on span "Complete" at bounding box center [608, 366] width 45 height 8
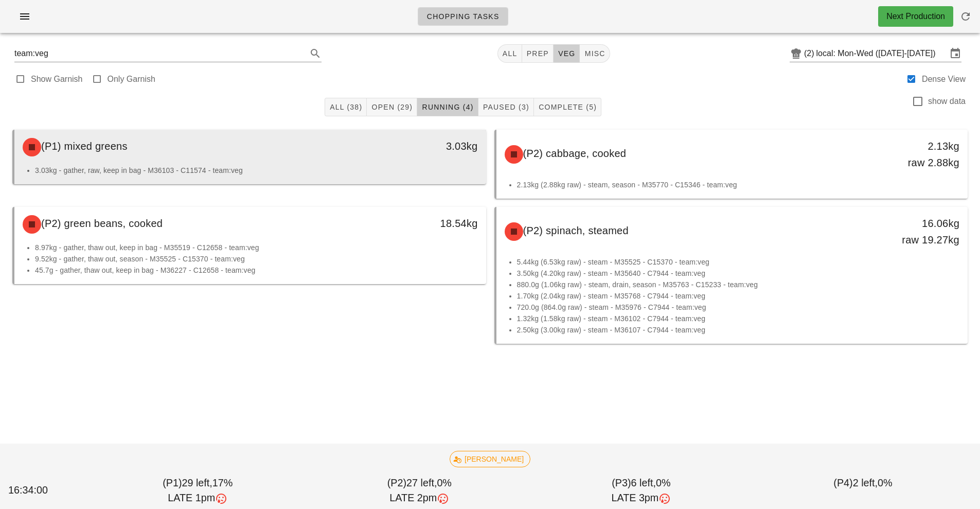
click at [387, 155] on div "3.03kg" at bounding box center [425, 147] width 117 height 31
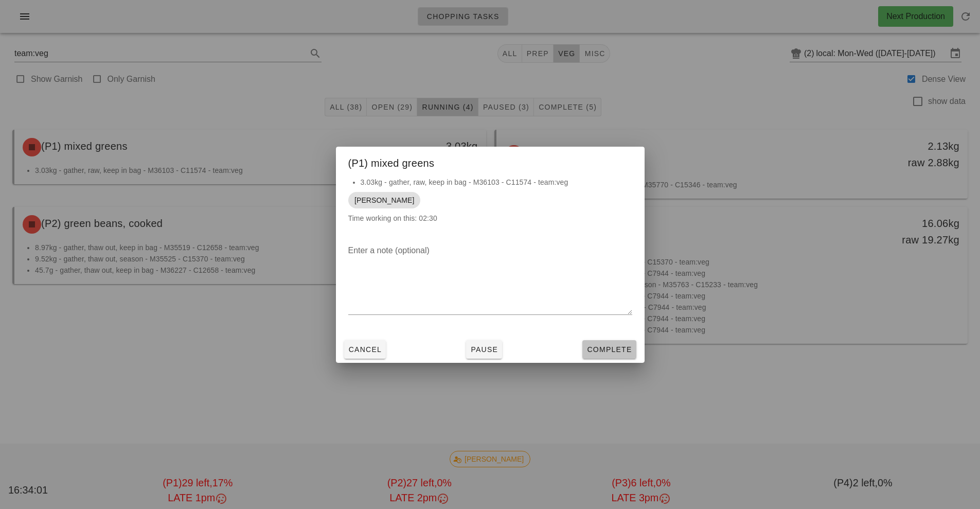
click at [611, 358] on button "Complete" at bounding box center [609, 349] width 54 height 19
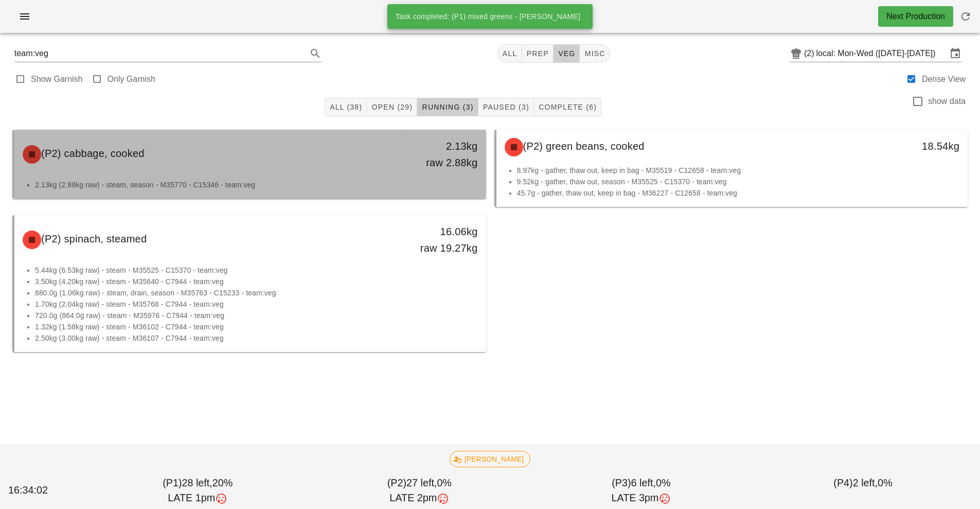
click at [346, 168] on div "(P2) cabbage, cooked" at bounding box center [191, 154] width 350 height 31
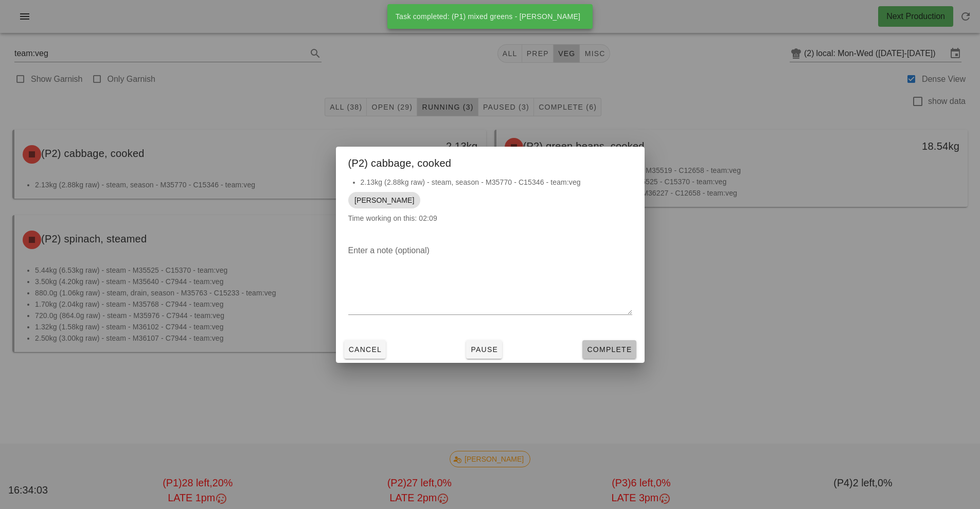
click at [613, 350] on span "Complete" at bounding box center [608, 349] width 45 height 8
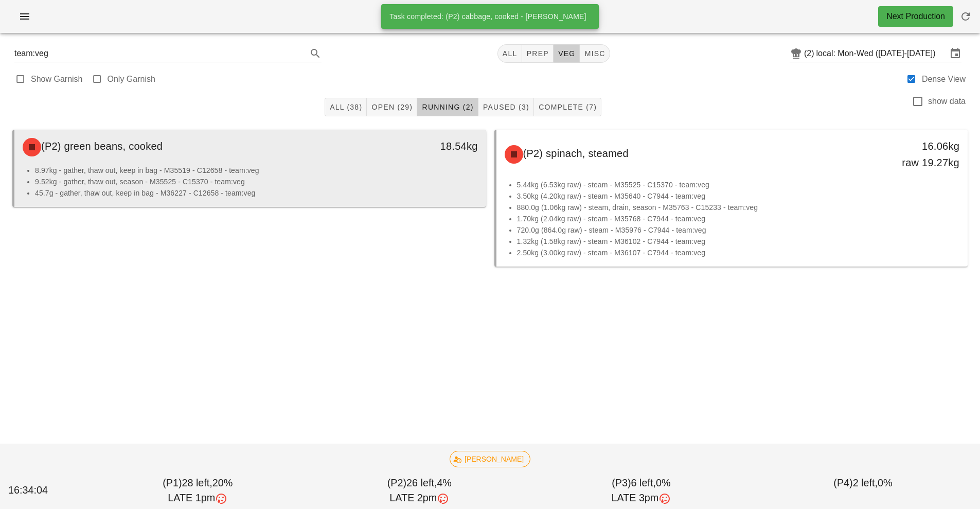
click at [362, 166] on li "8.97kg - gather, thaw out, keep in bag - M35519 - C12658 - team:veg" at bounding box center [256, 170] width 443 height 11
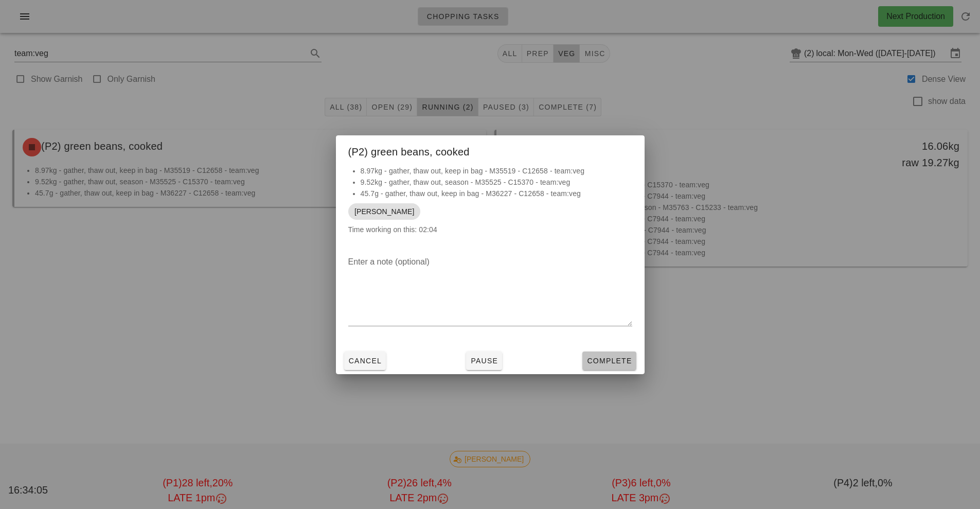
click at [621, 366] on button "Complete" at bounding box center [609, 360] width 54 height 19
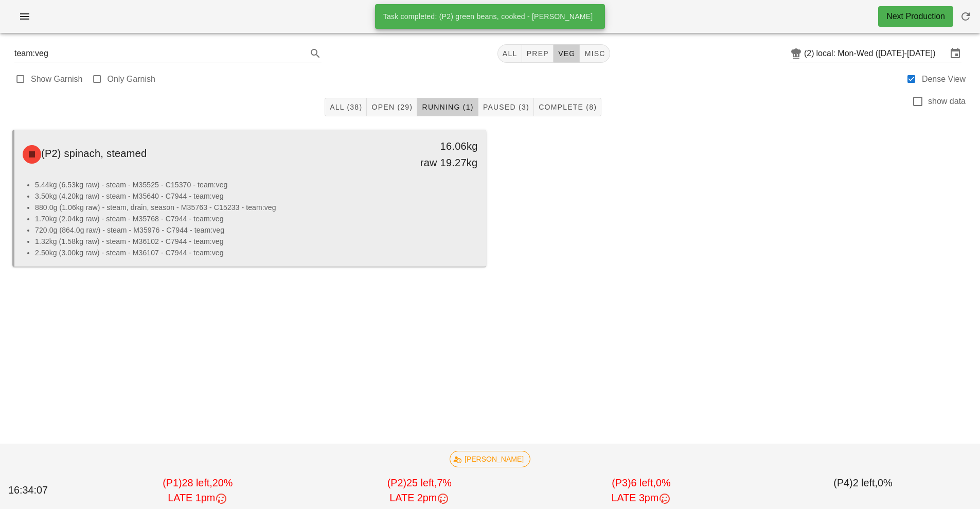
click at [391, 217] on li "1.70kg (2.04kg raw) - steam - M35768 - C7944 - team:veg" at bounding box center [256, 218] width 443 height 11
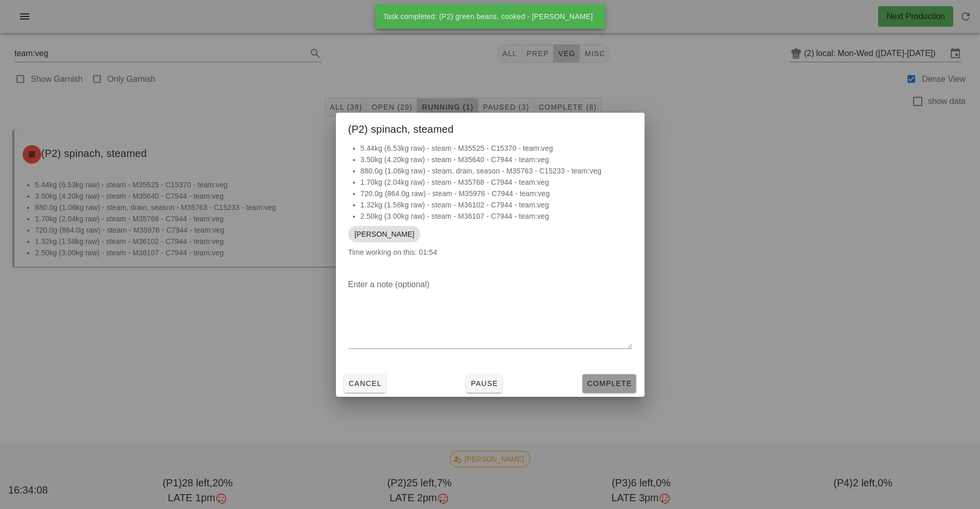
click at [609, 387] on span "Complete" at bounding box center [608, 383] width 45 height 8
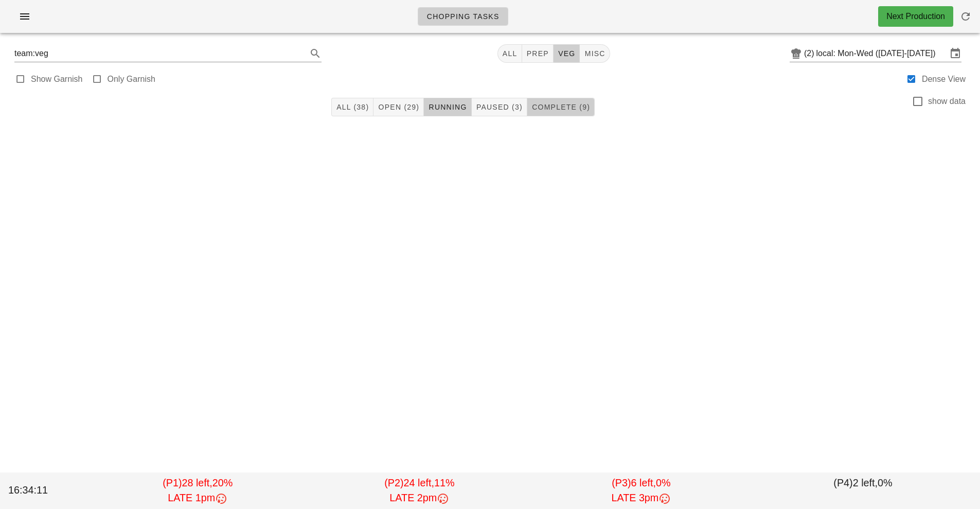
click at [575, 111] on span "Complete (9)" at bounding box center [560, 107] width 59 height 8
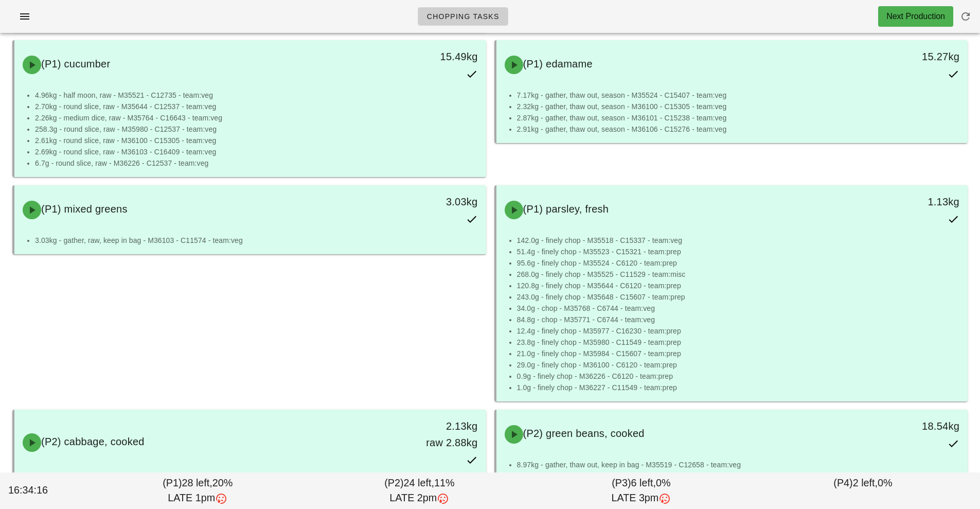
scroll to position [226, 0]
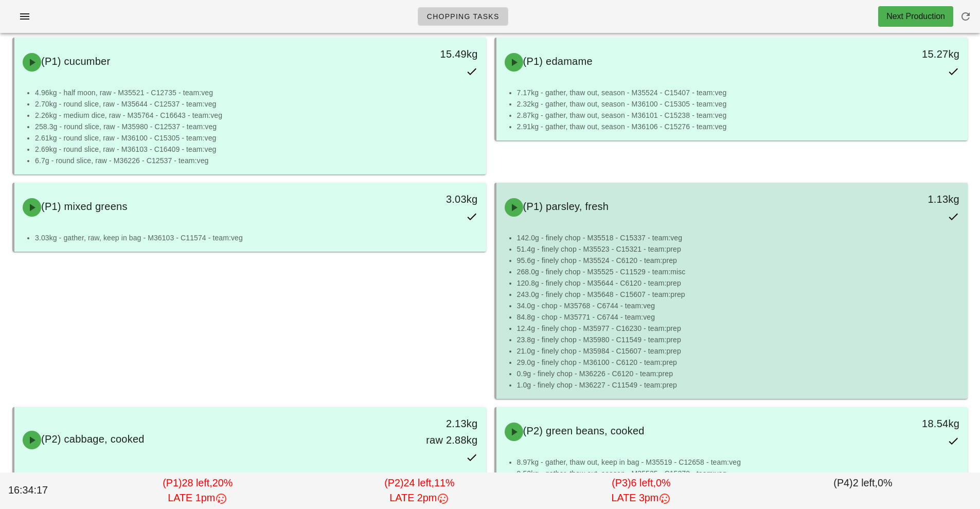
click at [768, 289] on li "243.0g - finely chop - M35648 - C15607 - team:prep" at bounding box center [738, 294] width 443 height 11
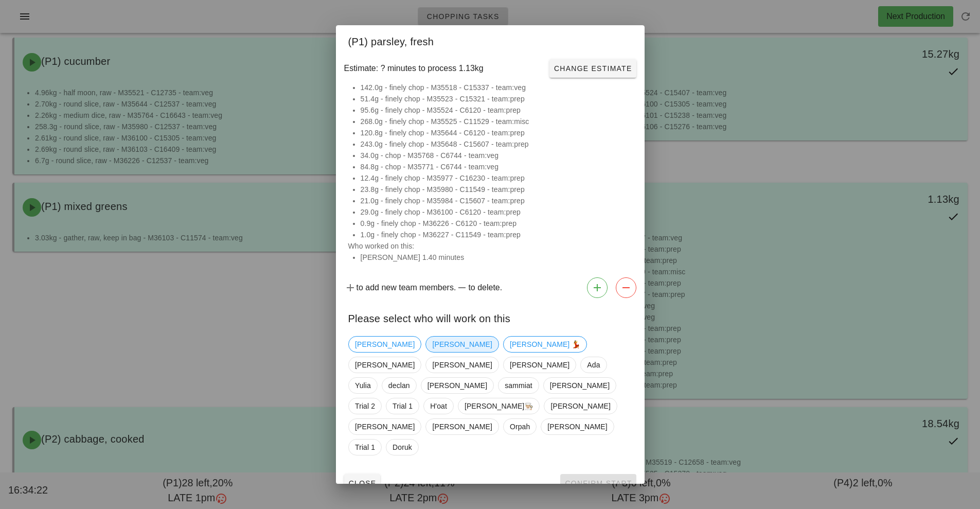
click at [432, 352] on span "[PERSON_NAME]" at bounding box center [462, 343] width 60 height 15
click at [594, 479] on span "Confirm Start" at bounding box center [597, 483] width 67 height 8
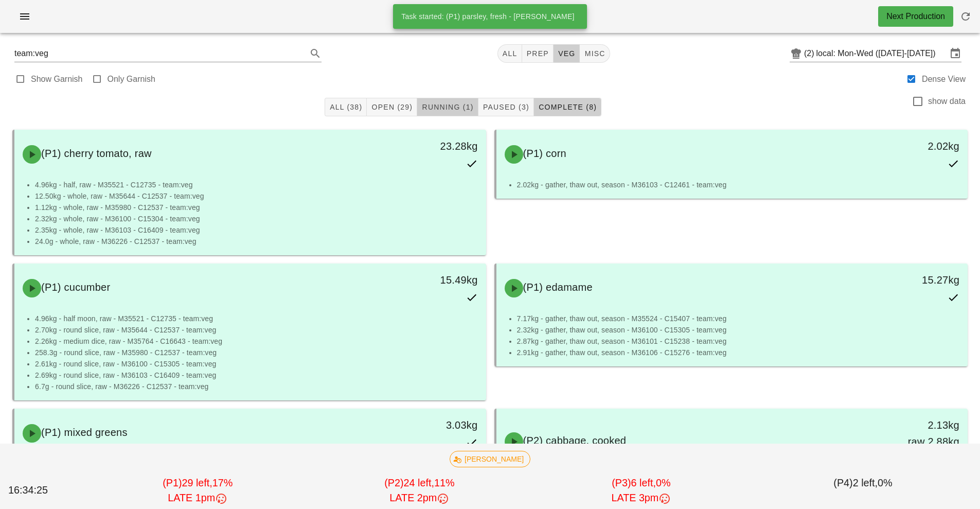
click at [448, 103] on span "Running (1)" at bounding box center [447, 107] width 52 height 8
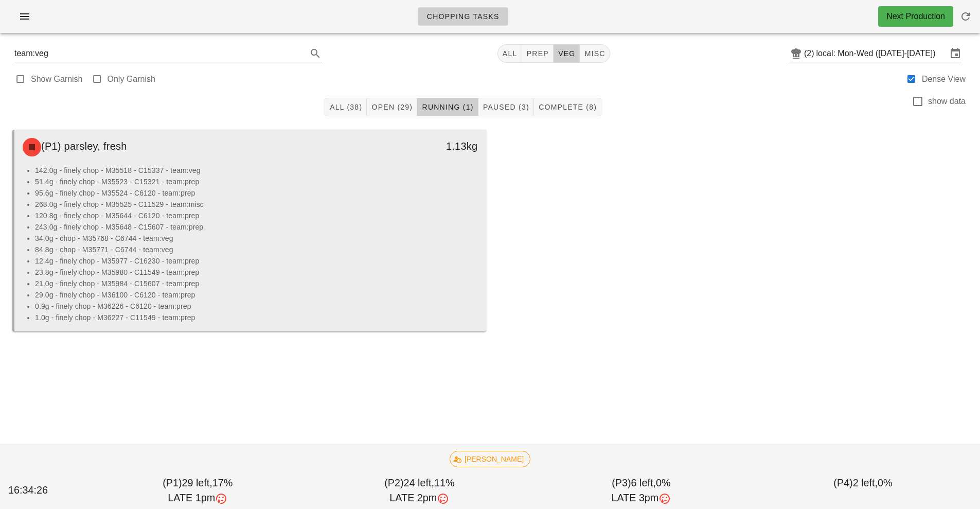
click at [349, 244] on li "84.8g - chop - M35771 - C6744 - team:veg" at bounding box center [256, 249] width 443 height 11
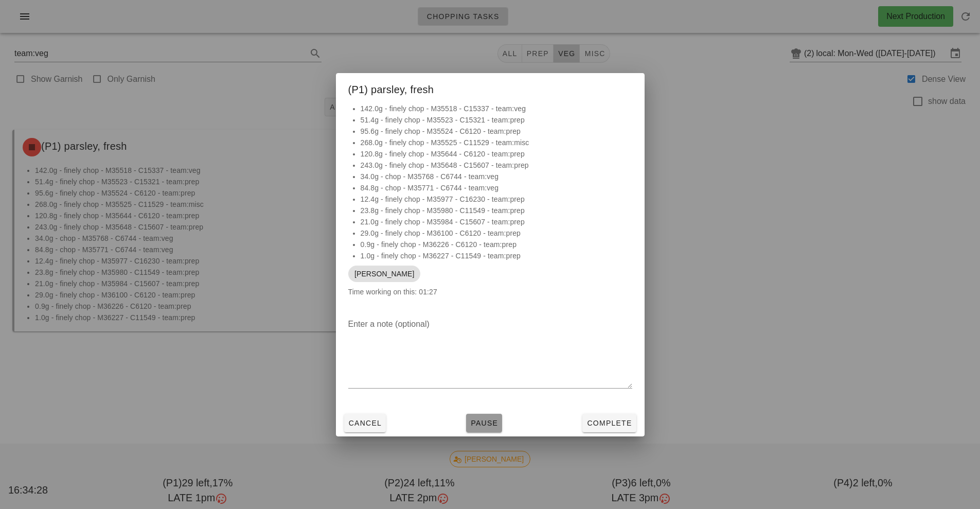
click at [476, 423] on span "Pause" at bounding box center [484, 423] width 28 height 8
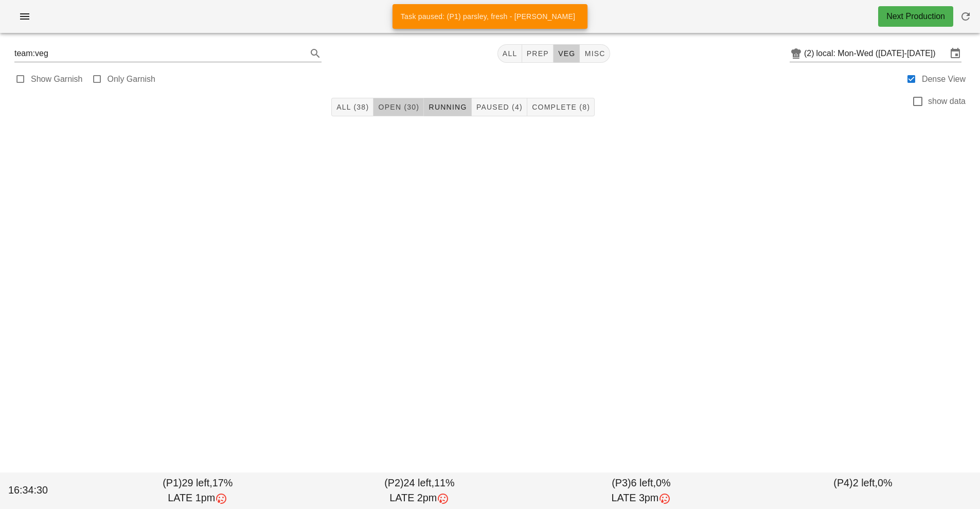
click at [397, 109] on span "Open (30)" at bounding box center [399, 107] width 42 height 8
